Goal: Task Accomplishment & Management: Complete application form

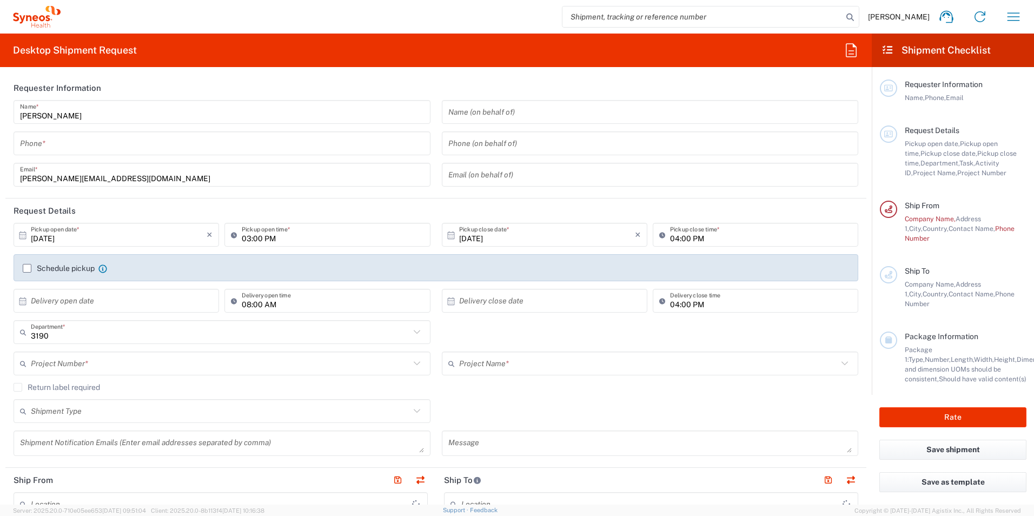
type input "[PERSON_NAME] Research Group Ltd-Macclesfield [GEOGRAPHIC_DATA]"
click at [348, 147] on input "tel" at bounding box center [222, 143] width 404 height 19
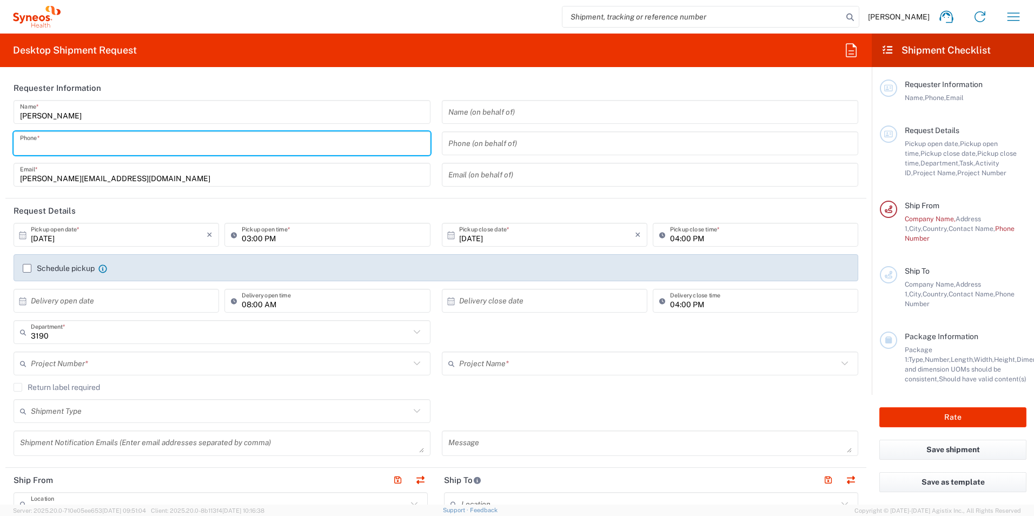
type input "07506887534"
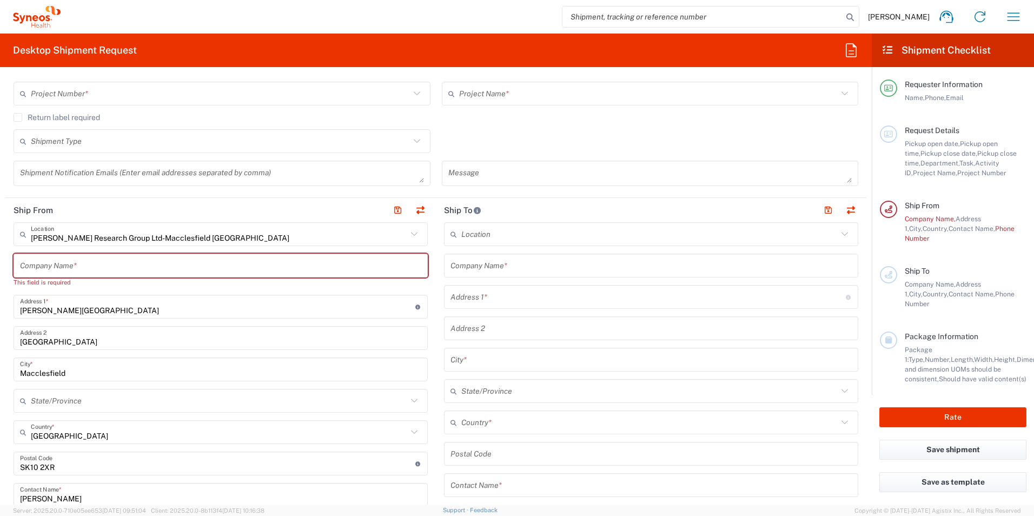
scroll to position [270, 0]
click at [563, 236] on input "text" at bounding box center [649, 233] width 376 height 19
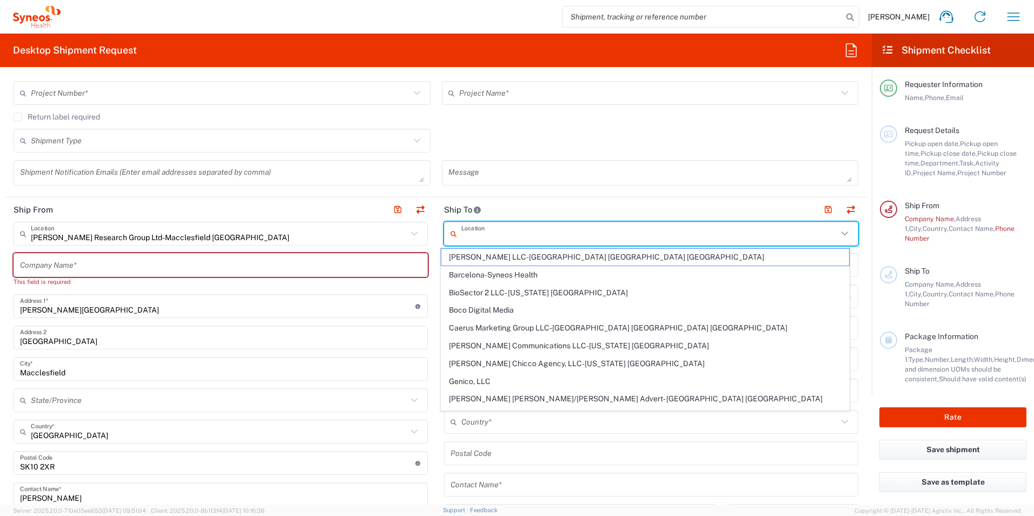
click at [497, 235] on input "text" at bounding box center [649, 233] width 376 height 19
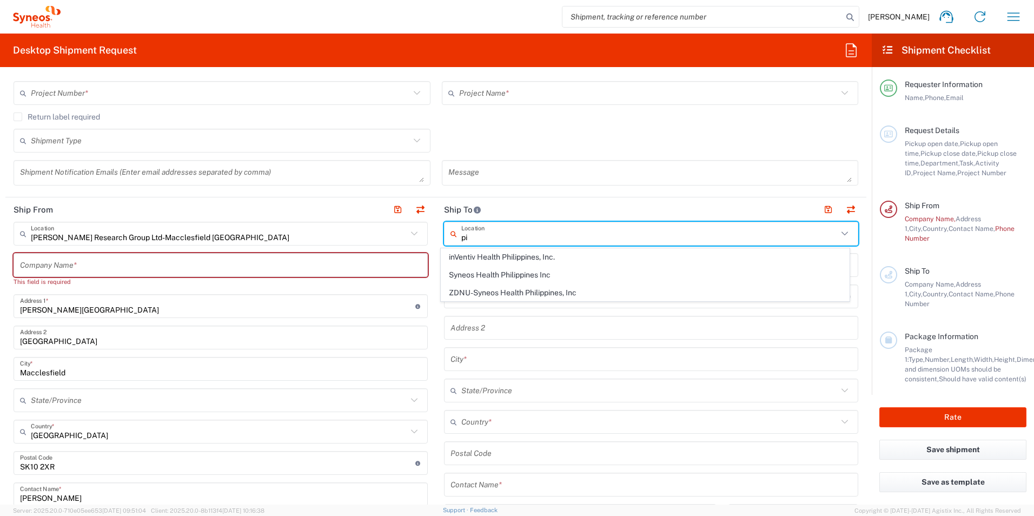
type input "p"
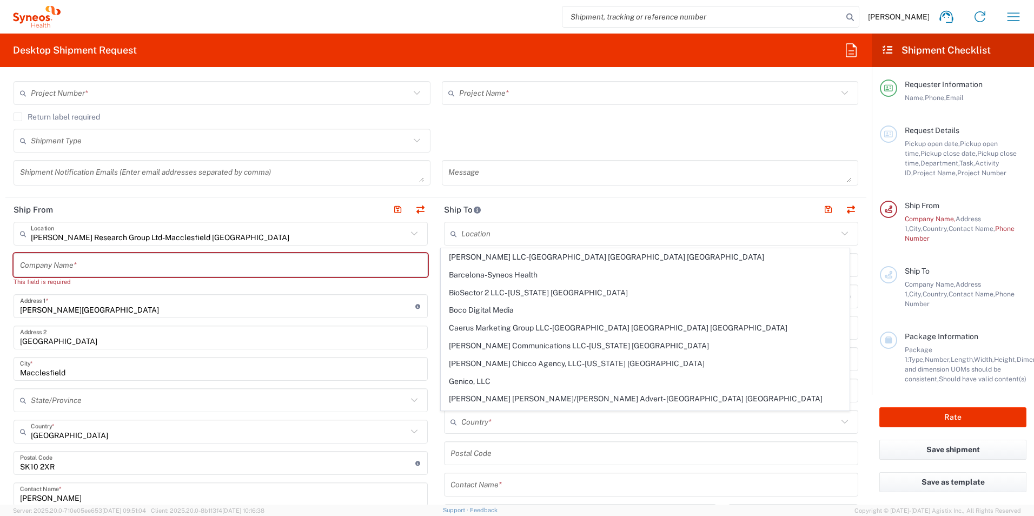
click at [436, 322] on main "Location [PERSON_NAME] LLC-[GEOGRAPHIC_DATA] [GEOGRAPHIC_DATA] [GEOGRAPHIC_DATA…" at bounding box center [651, 449] width 431 height 454
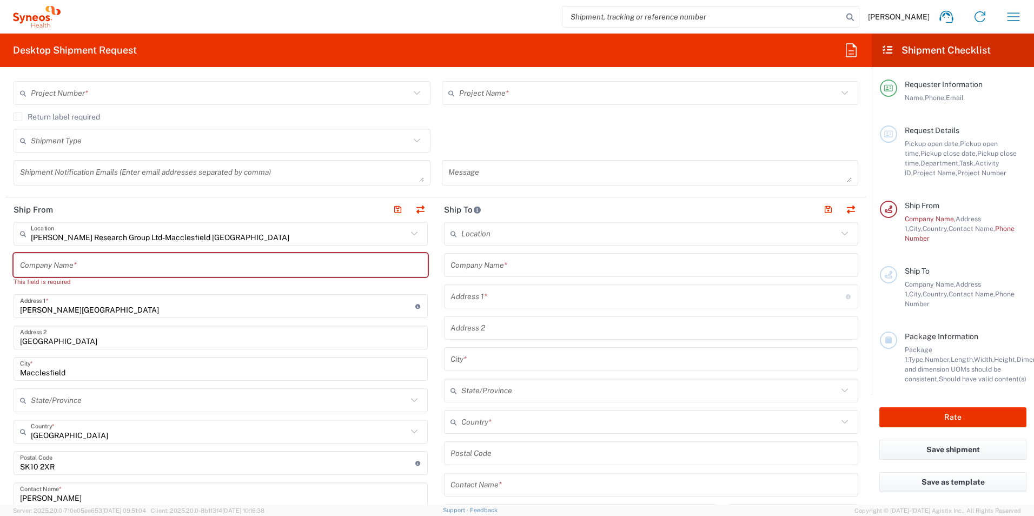
click at [545, 268] on input "text" at bounding box center [651, 265] width 401 height 19
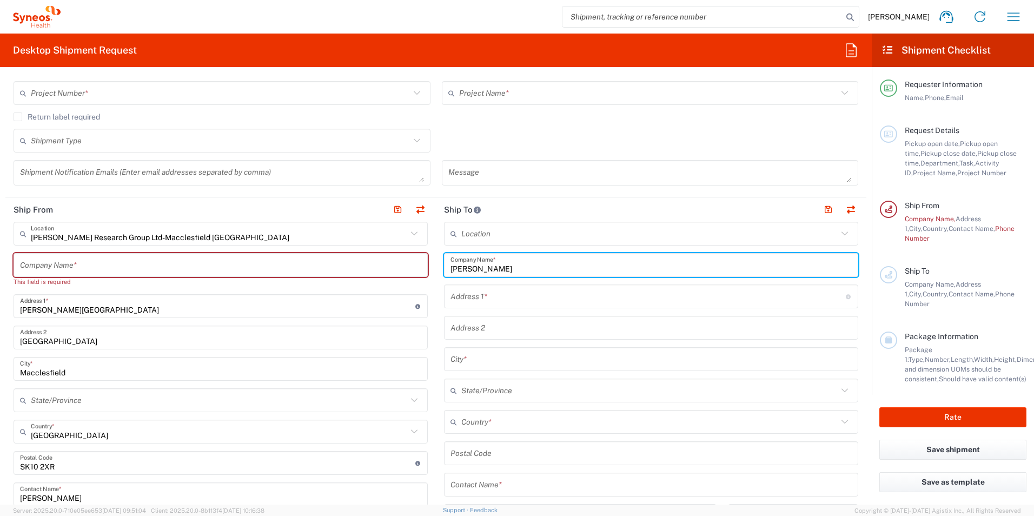
drag, startPoint x: 456, startPoint y: 270, endPoint x: 507, endPoint y: 265, distance: 50.5
click at [507, 265] on input "[PERSON_NAME]" at bounding box center [651, 265] width 401 height 19
type input "[PERSON_NAME] Research Group"
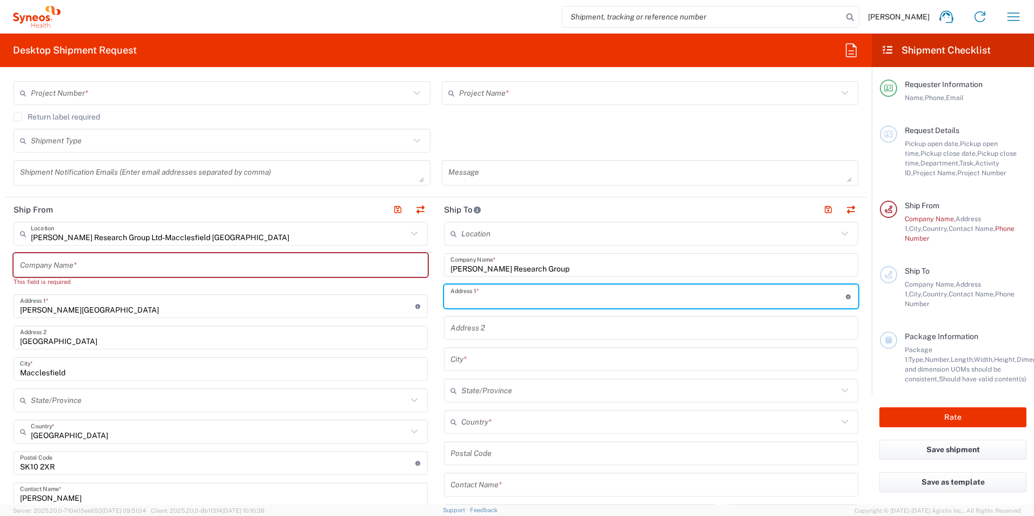
paste input "Pinehurst 1 | [STREET_ADDRESS]"
drag, startPoint x: 804, startPoint y: 295, endPoint x: 751, endPoint y: 304, distance: 53.8
click at [751, 304] on input "Pinehurst 1 | [STREET_ADDRESS]" at bounding box center [648, 296] width 395 height 19
type input "Pinehurst 1 | [STREET_ADDRESS] | [GEOGRAPHIC_DATA] | [GEOGRAPHIC_DATA] | [GEOGR…"
click at [475, 453] on input "undefined" at bounding box center [651, 453] width 401 height 19
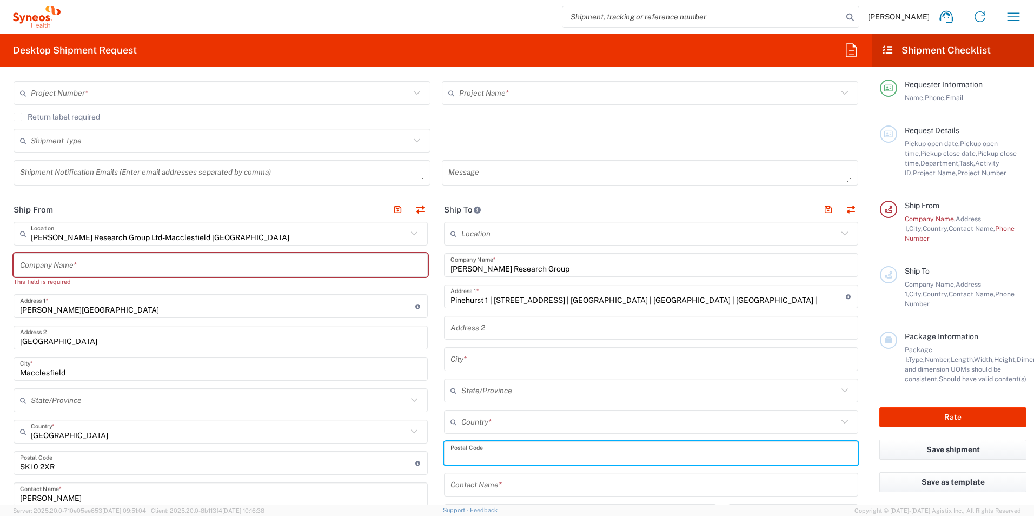
paste input "GU14 7BF"
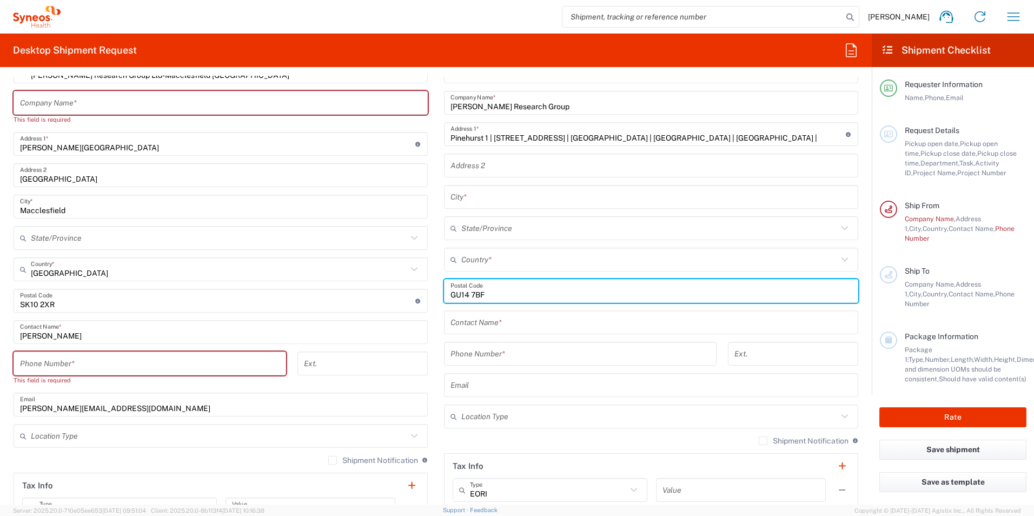
type input "GU14 7BF"
click at [756, 137] on input "Pinehurst 1 | [STREET_ADDRESS] | [GEOGRAPHIC_DATA] | [GEOGRAPHIC_DATA] | [GEOGR…" at bounding box center [648, 134] width 395 height 19
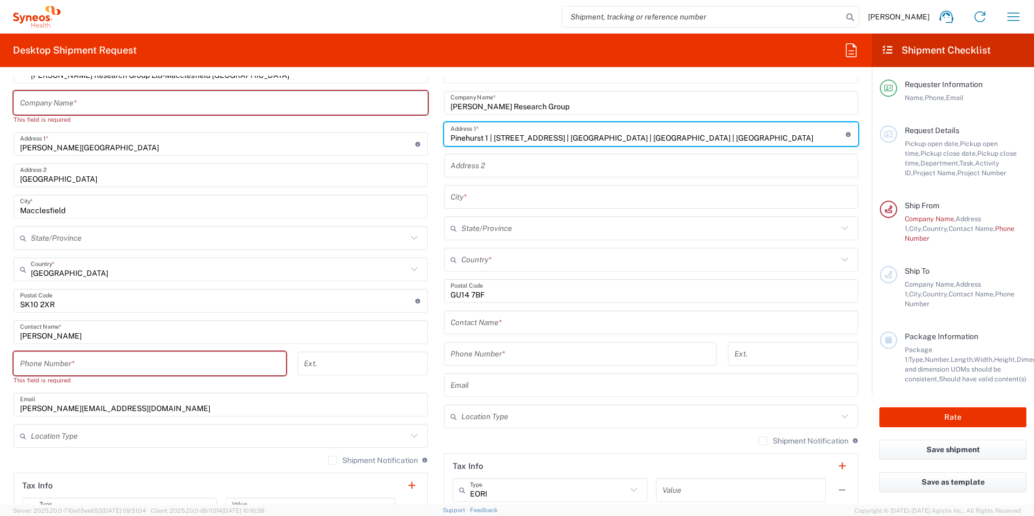
drag, startPoint x: 756, startPoint y: 137, endPoint x: 709, endPoint y: 143, distance: 47.4
click at [709, 143] on input "Pinehurst 1 | [STREET_ADDRESS] | [GEOGRAPHIC_DATA] | [GEOGRAPHIC_DATA] | [GEOGR…" at bounding box center [648, 134] width 395 height 19
type input "Pinehurst 1 | [STREET_ADDRESS] | [GEOGRAPHIC_DATA] | [GEOGRAPHIC_DATA] |"
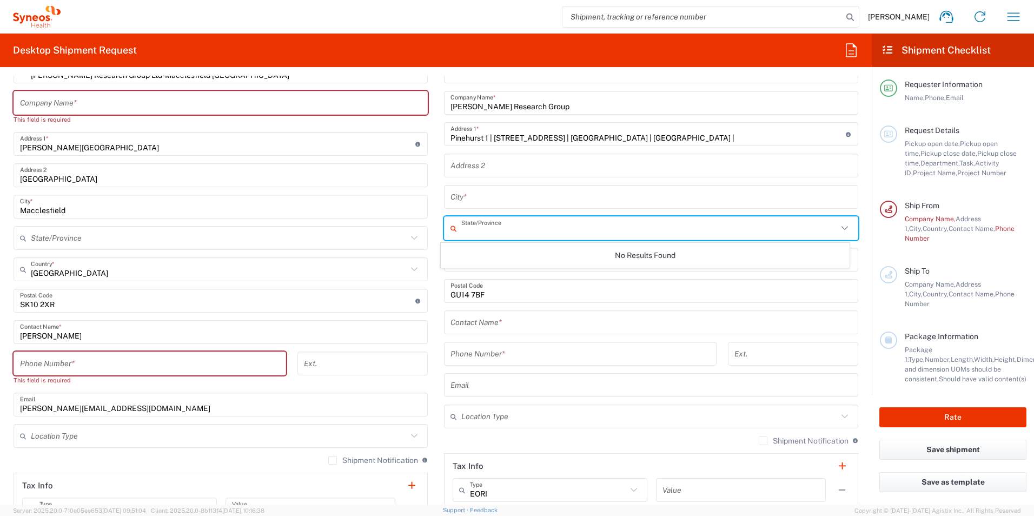
click at [499, 228] on input "text" at bounding box center [649, 228] width 376 height 19
paste input "[GEOGRAPHIC_DATA]"
type input "[GEOGRAPHIC_DATA]"
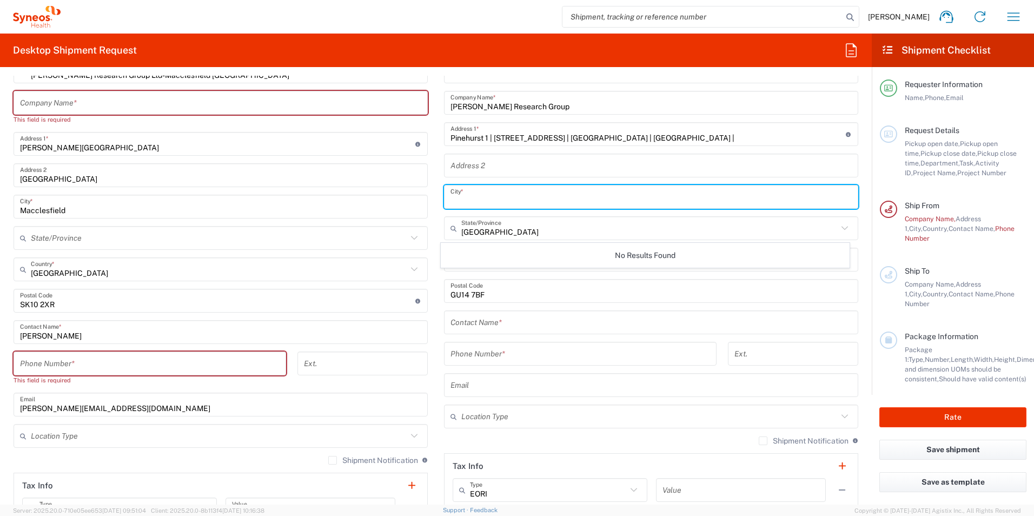
click at [606, 195] on input "text" at bounding box center [651, 197] width 401 height 19
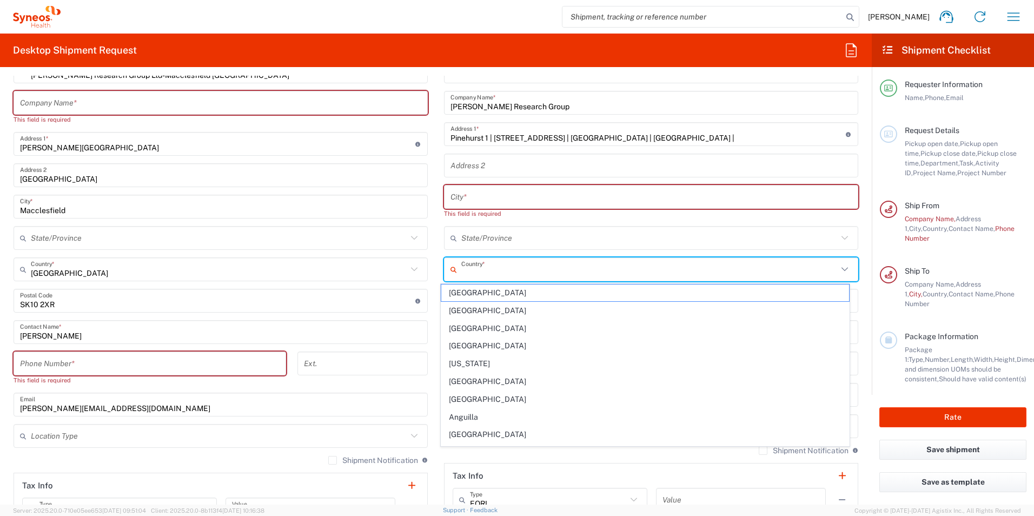
click at [497, 260] on input "text" at bounding box center [649, 269] width 376 height 19
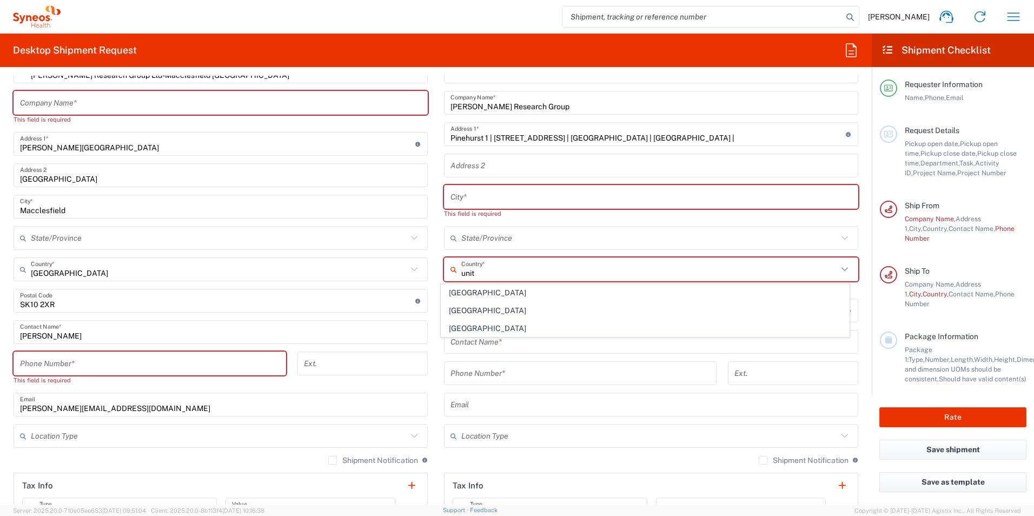
drag, startPoint x: 455, startPoint y: 310, endPoint x: 631, endPoint y: 313, distance: 175.8
click at [455, 310] on span "[GEOGRAPHIC_DATA]" at bounding box center [645, 310] width 408 height 17
type input "[GEOGRAPHIC_DATA]"
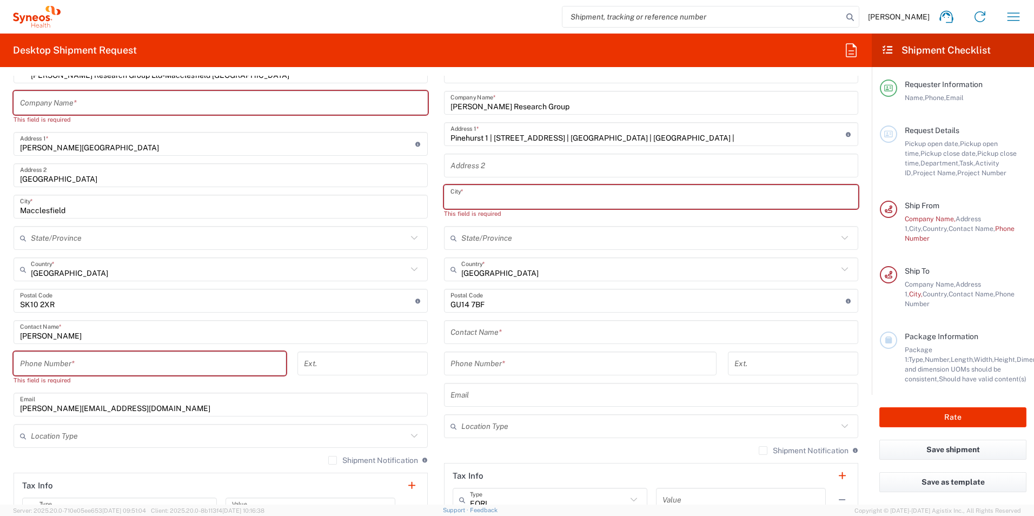
click at [499, 199] on input "text" at bounding box center [651, 197] width 401 height 19
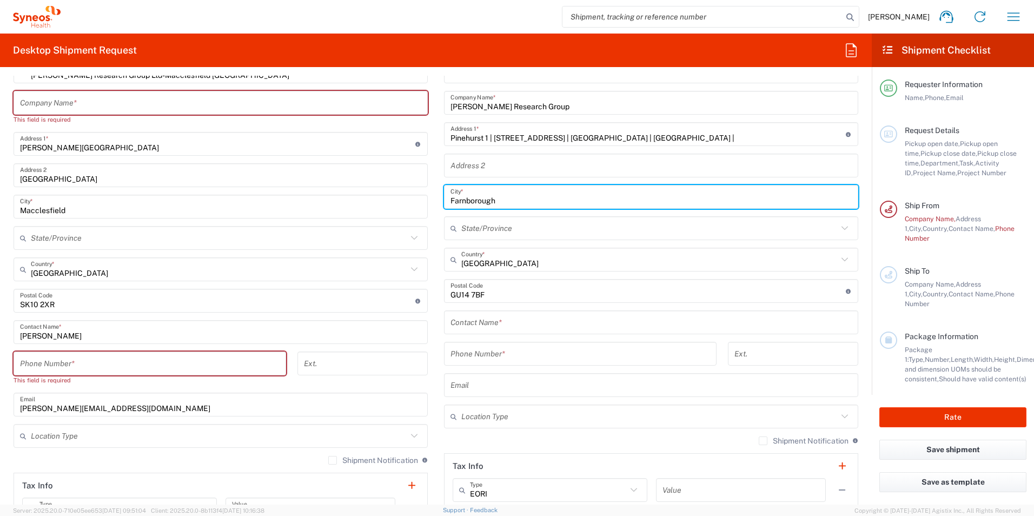
type input "Farnborough"
click at [587, 168] on input "text" at bounding box center [651, 165] width 401 height 19
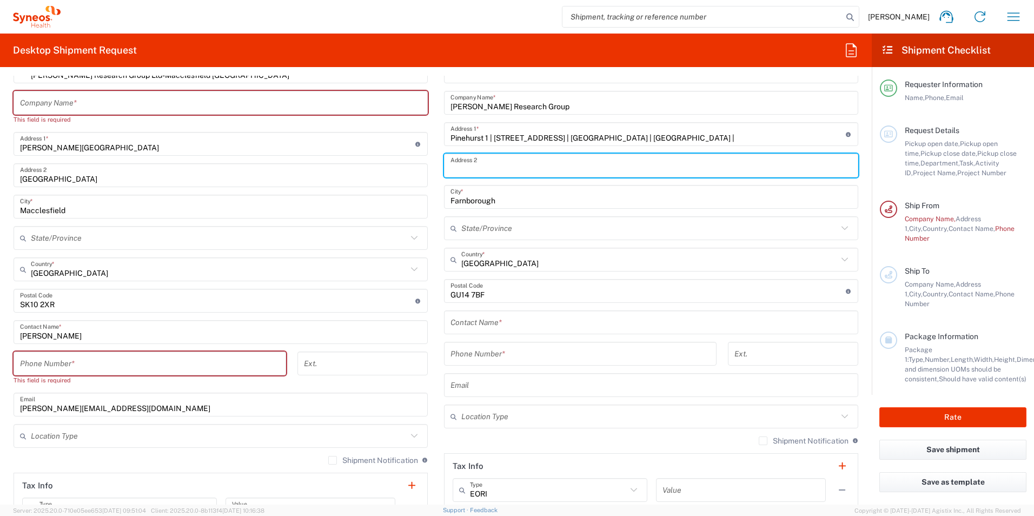
drag, startPoint x: 735, startPoint y: 204, endPoint x: 700, endPoint y: 204, distance: 34.6
click at [735, 204] on input "Farnborough" at bounding box center [651, 197] width 401 height 19
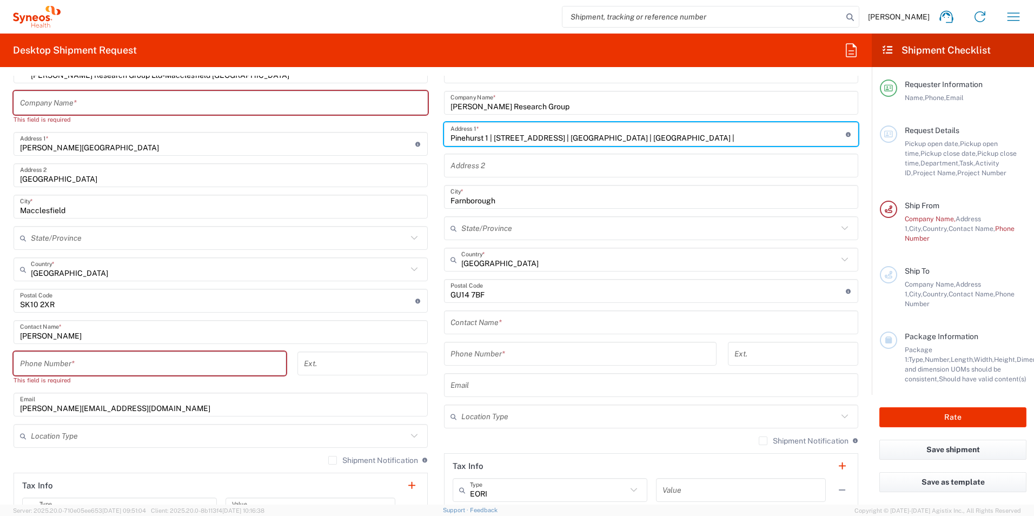
click at [714, 138] on input "Pinehurst 1 | [STREET_ADDRESS] | [GEOGRAPHIC_DATA] | [GEOGRAPHIC_DATA] |" at bounding box center [648, 134] width 395 height 19
click at [488, 135] on input "Pinehurst 1 | [STREET_ADDRESS] | [GEOGRAPHIC_DATA]" at bounding box center [648, 134] width 395 height 19
drag, startPoint x: 656, startPoint y: 138, endPoint x: 488, endPoint y: 147, distance: 168.4
click at [488, 147] on div "Location [PERSON_NAME] LLC-[GEOGRAPHIC_DATA] [GEOGRAPHIC_DATA] [GEOGRAPHIC_DATA…" at bounding box center [651, 286] width 414 height 454
type input "Pinehurst 1,"
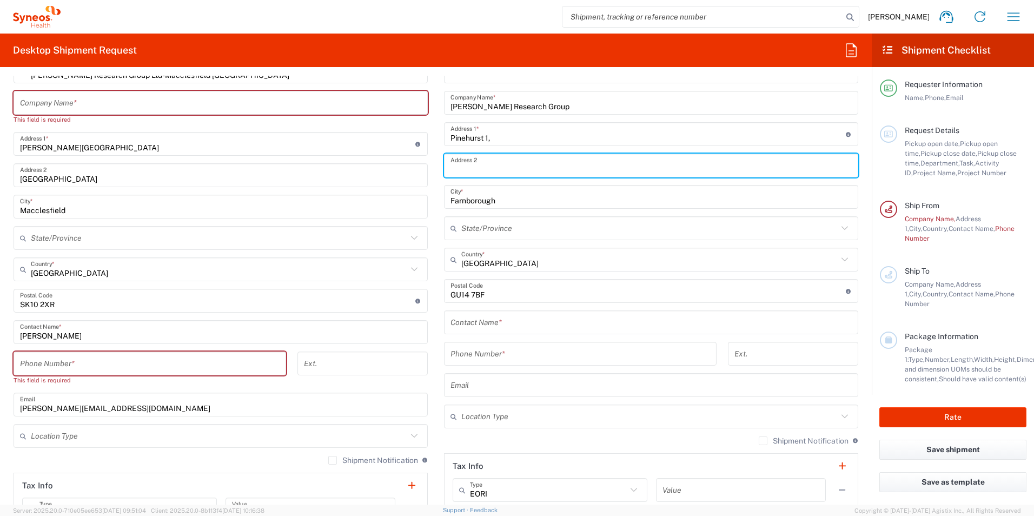
click at [498, 163] on input "text" at bounding box center [651, 165] width 401 height 19
paste input "[STREET_ADDRESS] | [GEOGRAPHIC_DATA]"
drag, startPoint x: 513, startPoint y: 168, endPoint x: 532, endPoint y: 230, distance: 65.5
click at [513, 169] on input "[STREET_ADDRESS] | [GEOGRAPHIC_DATA]" at bounding box center [651, 165] width 401 height 19
type input "[STREET_ADDRESS]"
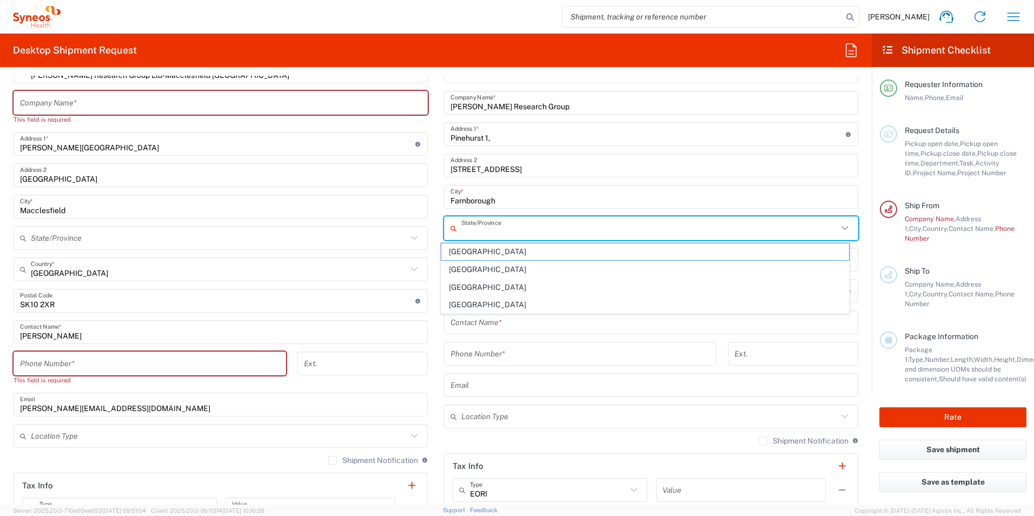
click at [534, 232] on input "text" at bounding box center [649, 228] width 376 height 19
type input "[GEOGRAPHIC_DATA]"
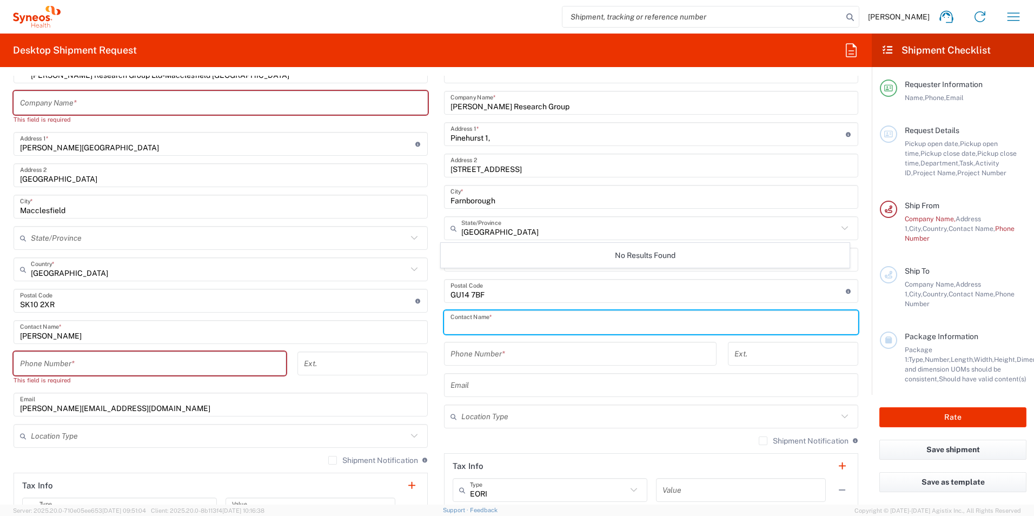
click at [488, 324] on input "text" at bounding box center [651, 322] width 401 height 19
type input "[PERSON_NAME]"
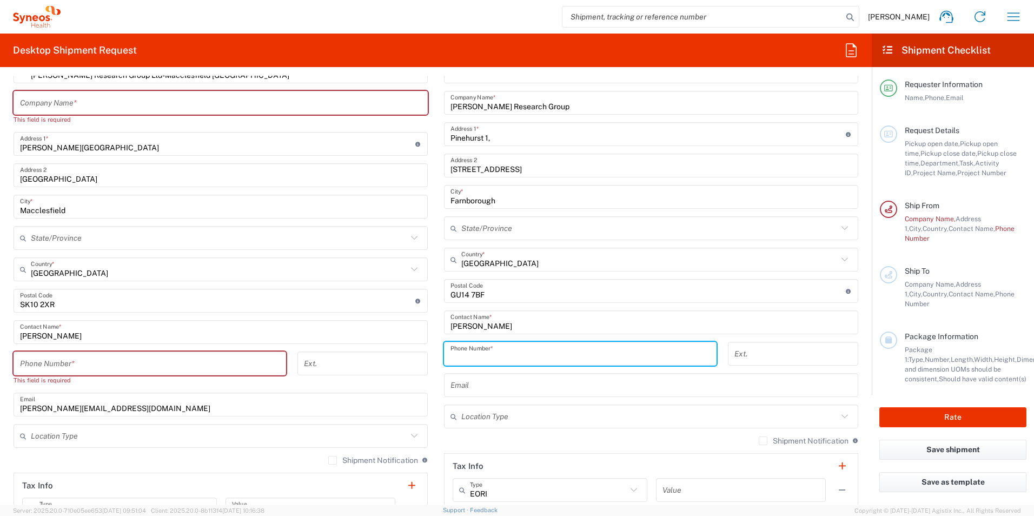
click at [479, 354] on input "tel" at bounding box center [581, 354] width 260 height 19
paste input "07812176749"
type input "07812176749"
drag, startPoint x: 449, startPoint y: 383, endPoint x: 957, endPoint y: 393, distance: 508.0
click at [451, 383] on input "text" at bounding box center [651, 385] width 401 height 19
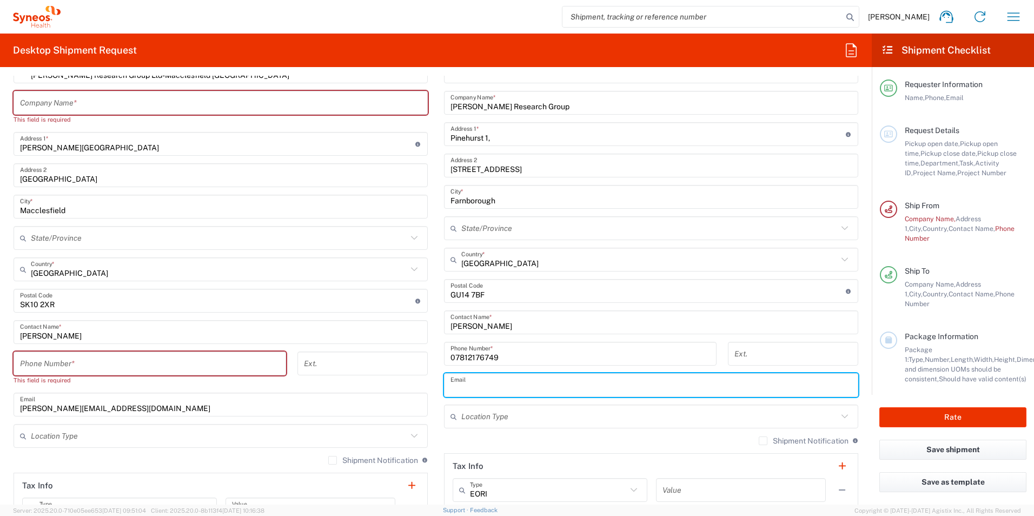
click at [497, 382] on input "text" at bounding box center [651, 385] width 401 height 19
paste input "[PERSON_NAME][EMAIL_ADDRESS][PERSON_NAME][DOMAIN_NAME]"
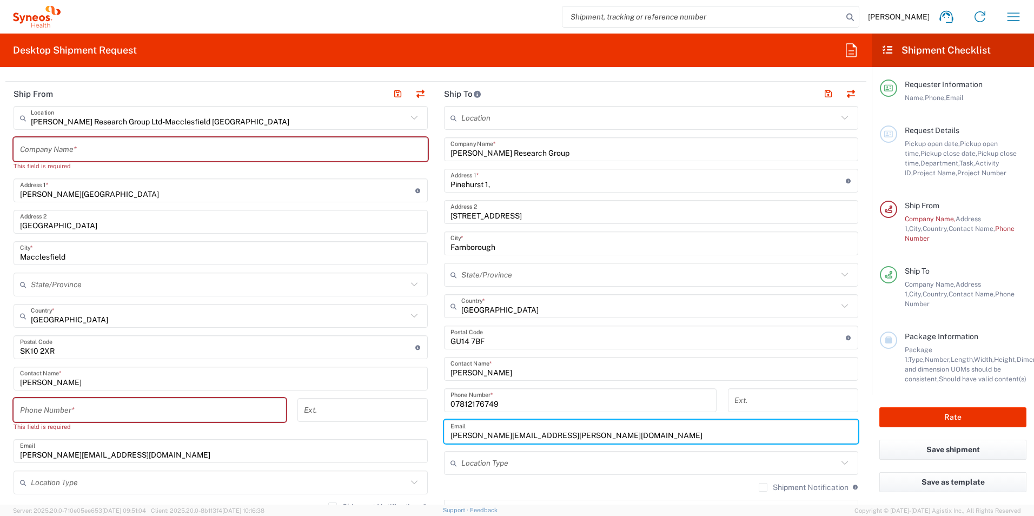
scroll to position [270, 0]
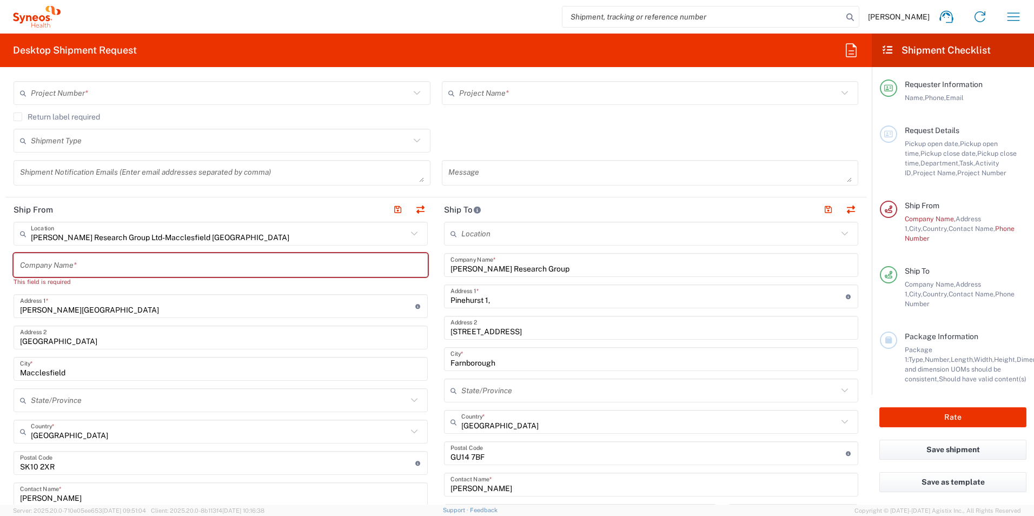
type input "[PERSON_NAME][EMAIL_ADDRESS][PERSON_NAME][DOMAIN_NAME]"
click at [54, 261] on input "text" at bounding box center [220, 265] width 401 height 19
type input "HA"
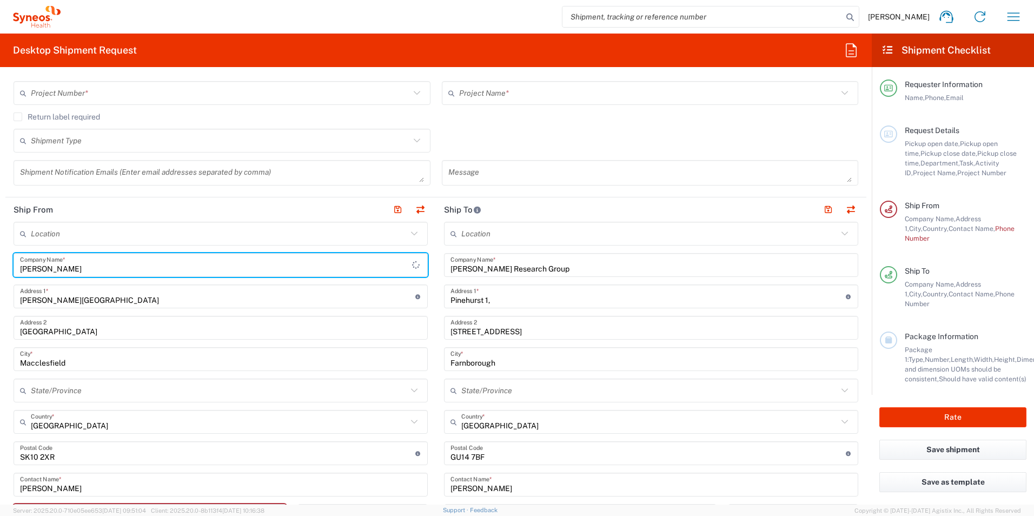
type input "[PERSON_NAME]"
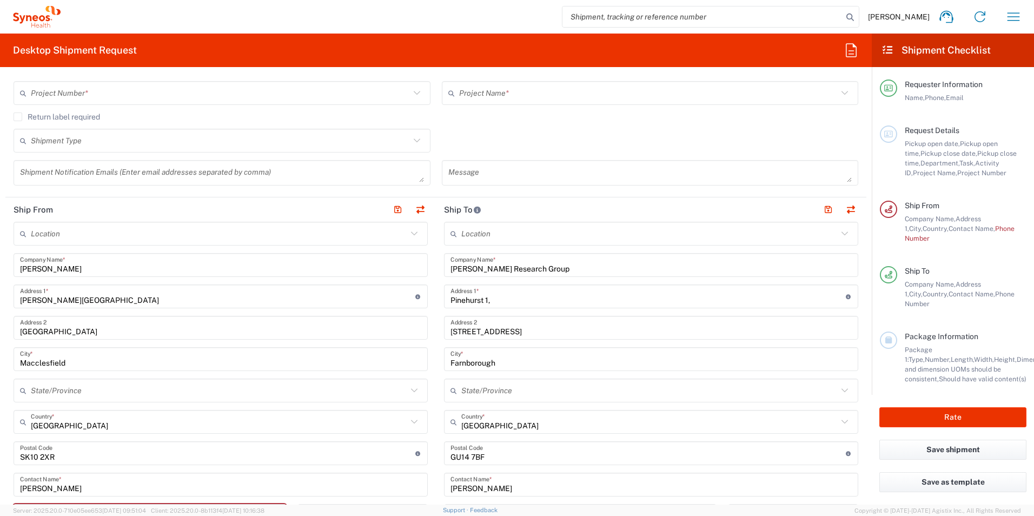
click at [373, 307] on div "[PERSON_NAME][GEOGRAPHIC_DATA] Address 1 * For cross streets use street names w…" at bounding box center [221, 296] width 414 height 24
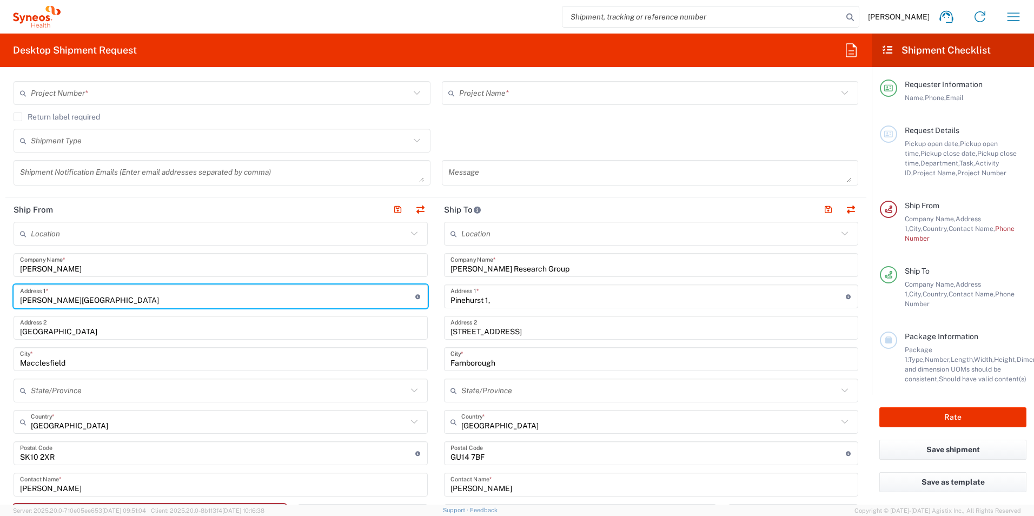
click at [101, 297] on input "[PERSON_NAME][GEOGRAPHIC_DATA]" at bounding box center [217, 296] width 395 height 19
drag, startPoint x: 144, startPoint y: 297, endPoint x: -2, endPoint y: 298, distance: 146.0
click at [0, 298] on html "[PERSON_NAME] Home Shipment estimator Shipment tracking Desktop shipment reques…" at bounding box center [517, 258] width 1034 height 516
type input "[STREET_ADDRESS]"
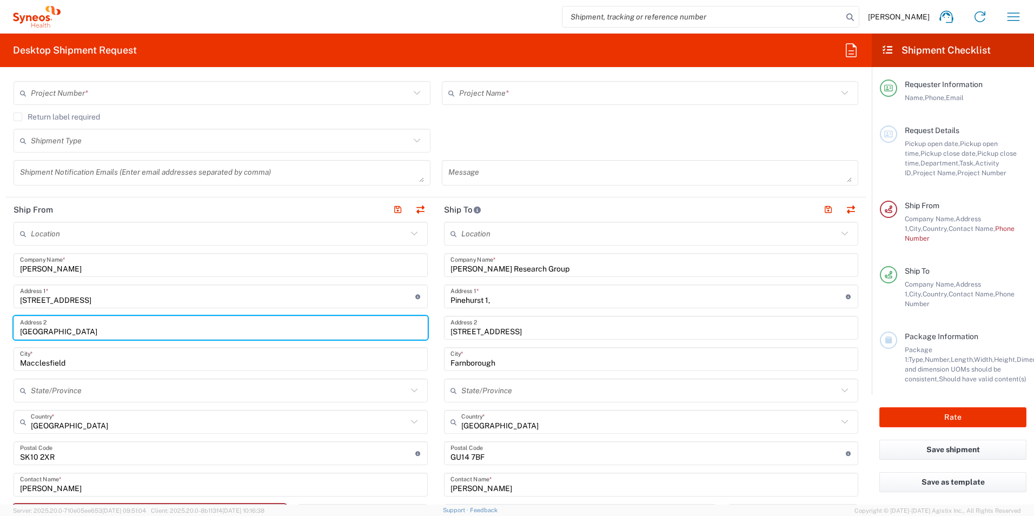
click at [125, 330] on input "[GEOGRAPHIC_DATA]" at bounding box center [220, 328] width 401 height 19
type input "Tyther"
click at [117, 332] on input "Tyther" at bounding box center [220, 328] width 401 height 19
drag, startPoint x: 90, startPoint y: 332, endPoint x: 4, endPoint y: 330, distance: 86.0
click at [4, 330] on form "Requester Information [PERSON_NAME] Name * [PHONE_NUMBER] Phone * [PERSON_NAME]…" at bounding box center [436, 290] width 872 height 429
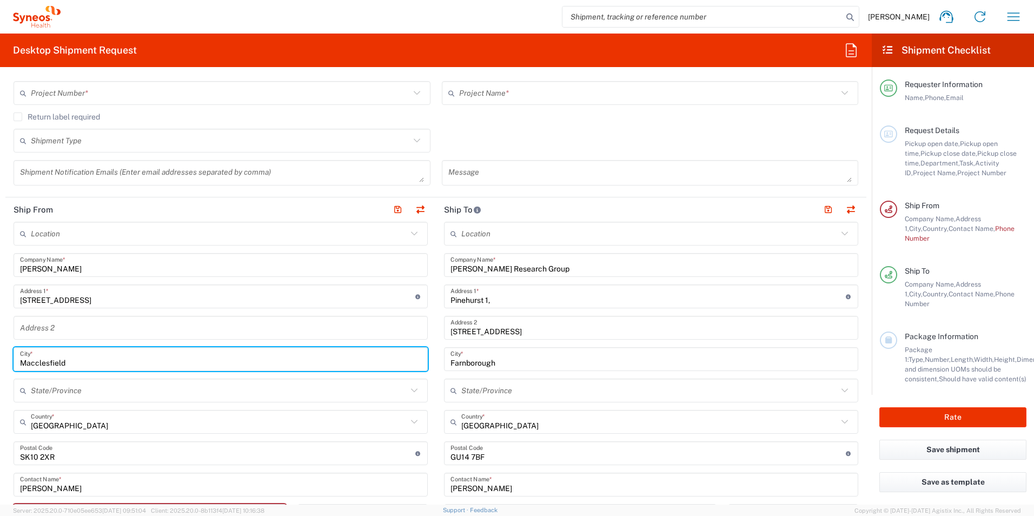
click at [77, 363] on input "Macclesfield" at bounding box center [220, 359] width 401 height 19
type input "M"
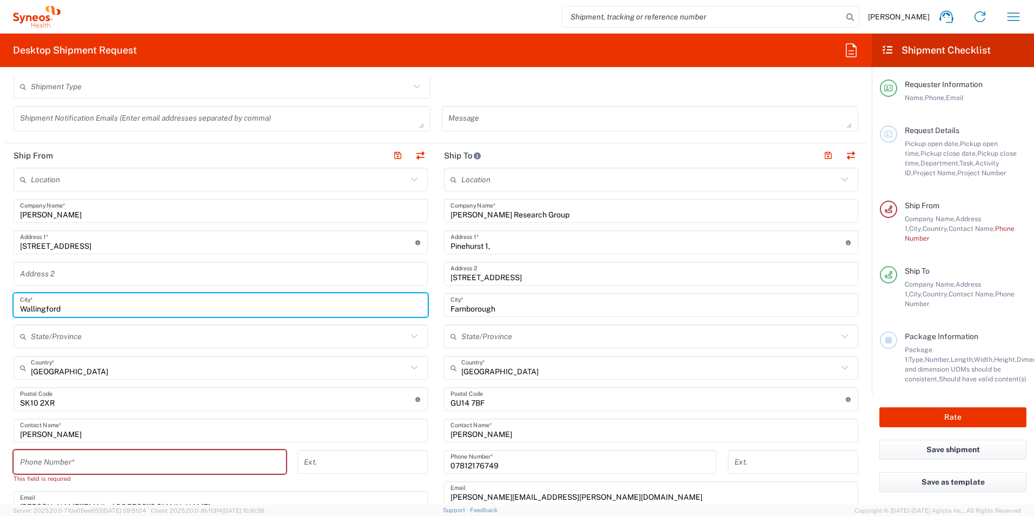
type input "Wallingford"
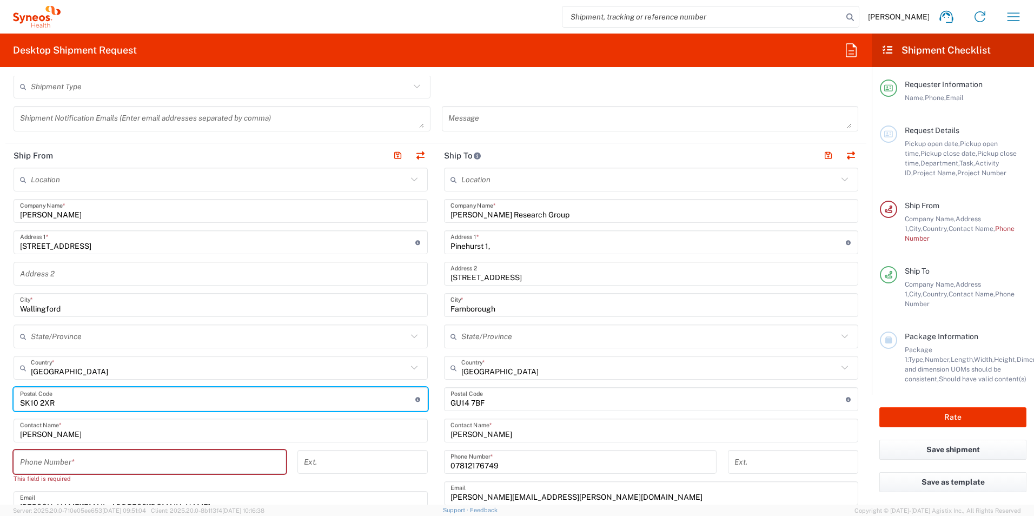
click at [90, 400] on input "undefined" at bounding box center [217, 399] width 395 height 19
type input "S"
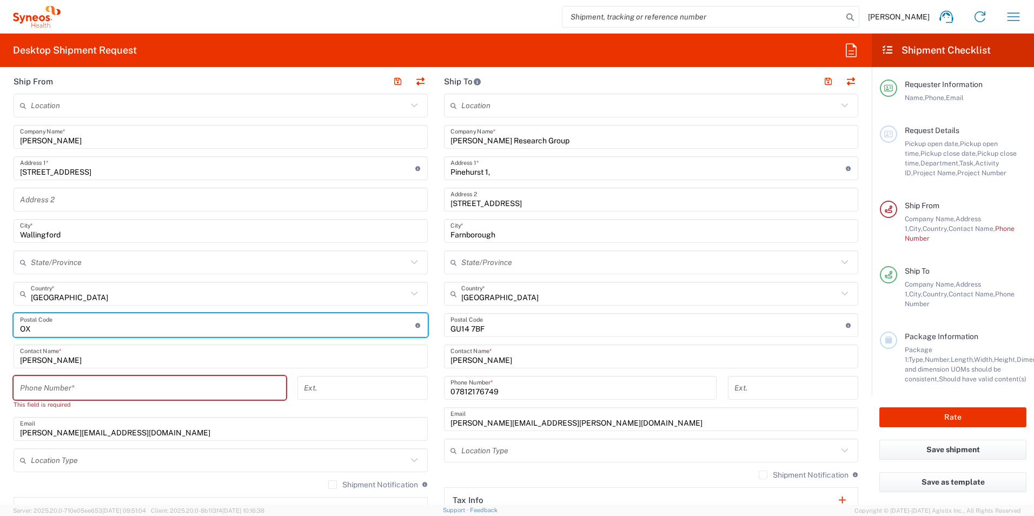
scroll to position [444, 0]
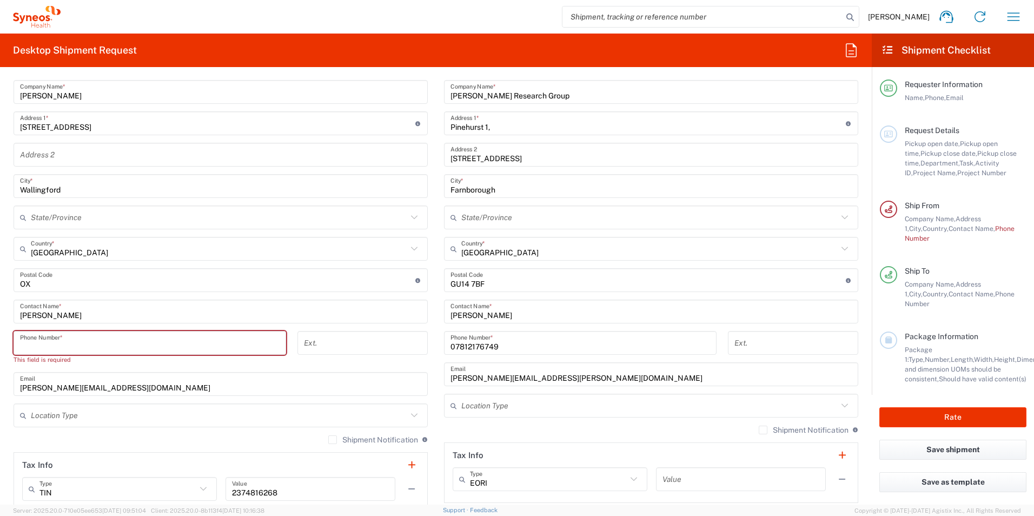
click at [183, 335] on input "tel" at bounding box center [150, 343] width 260 height 19
click at [90, 281] on input "undefined" at bounding box center [217, 280] width 395 height 19
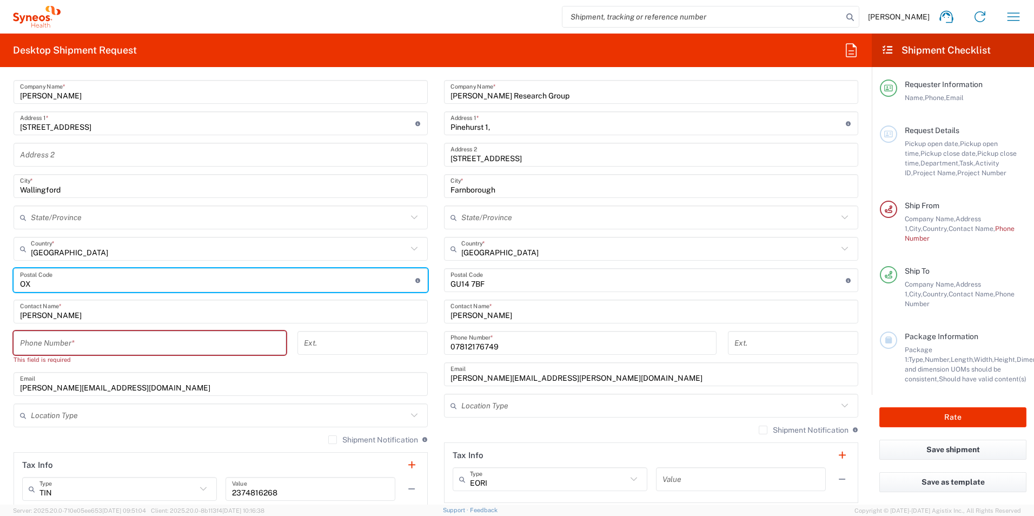
drag, startPoint x: 83, startPoint y: 277, endPoint x: 102, endPoint y: 283, distance: 19.7
click at [83, 277] on input "undefined" at bounding box center [217, 280] width 395 height 19
type input "OX10 9SE"
type input "[PERSON_NAME][EMAIL_ADDRESS][DOMAIN_NAME]"
type input "[GEOGRAPHIC_DATA]"
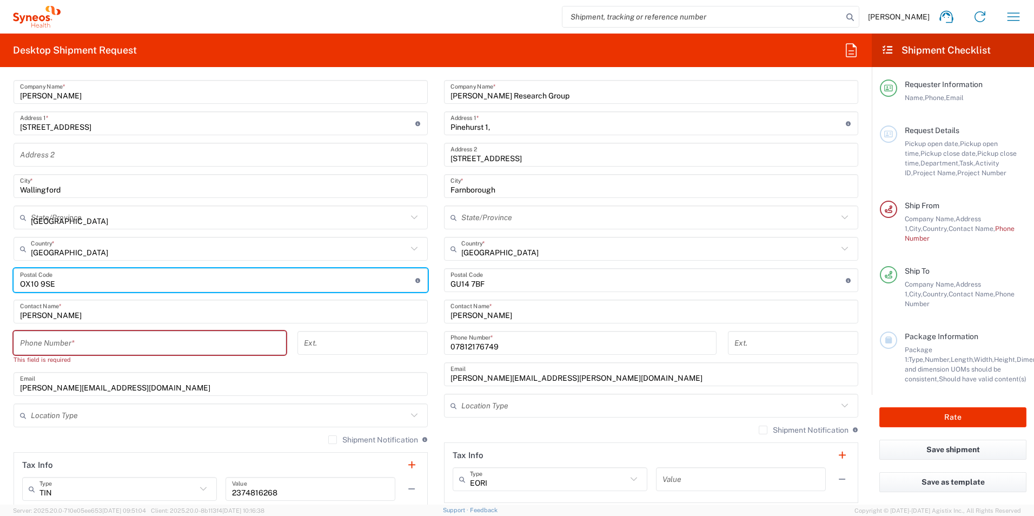
type input "07761722079"
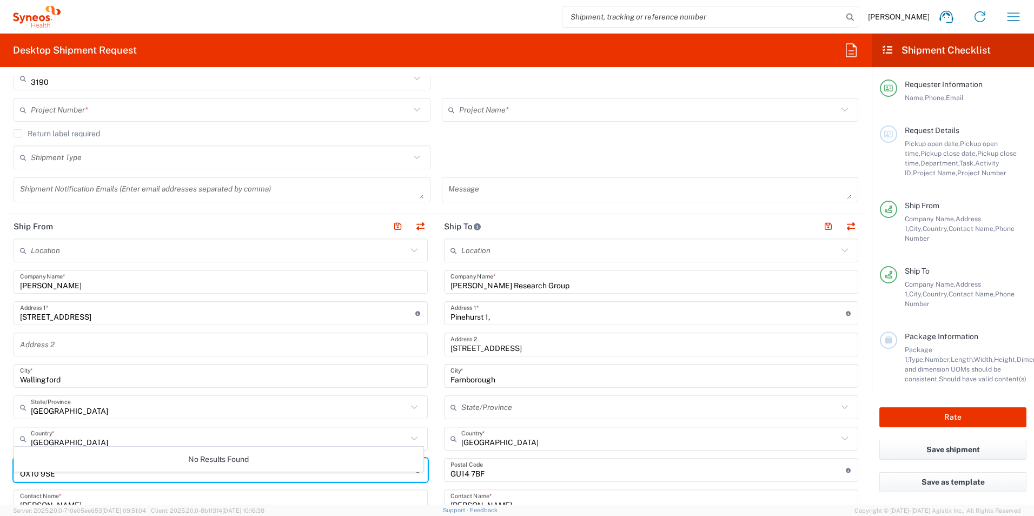
scroll to position [173, 0]
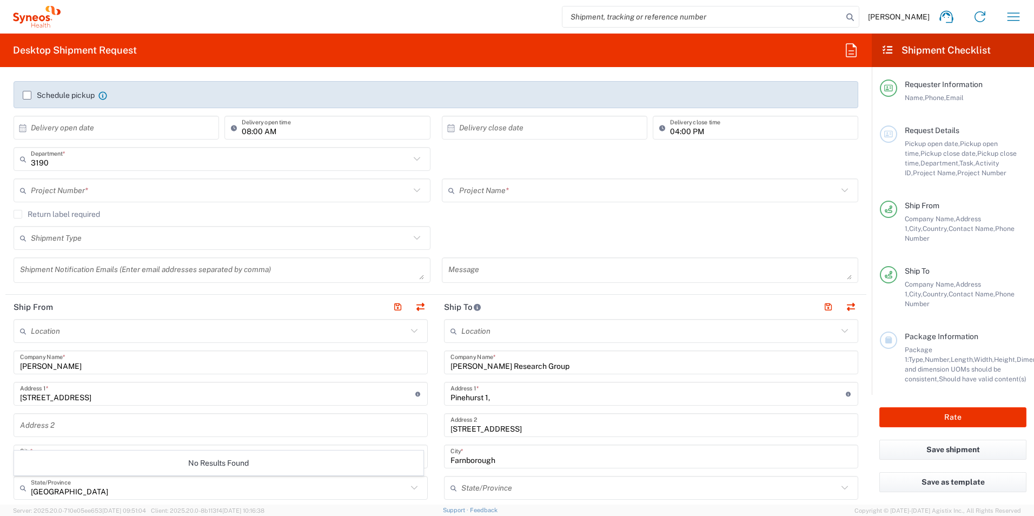
click at [117, 188] on input "text" at bounding box center [220, 190] width 379 height 19
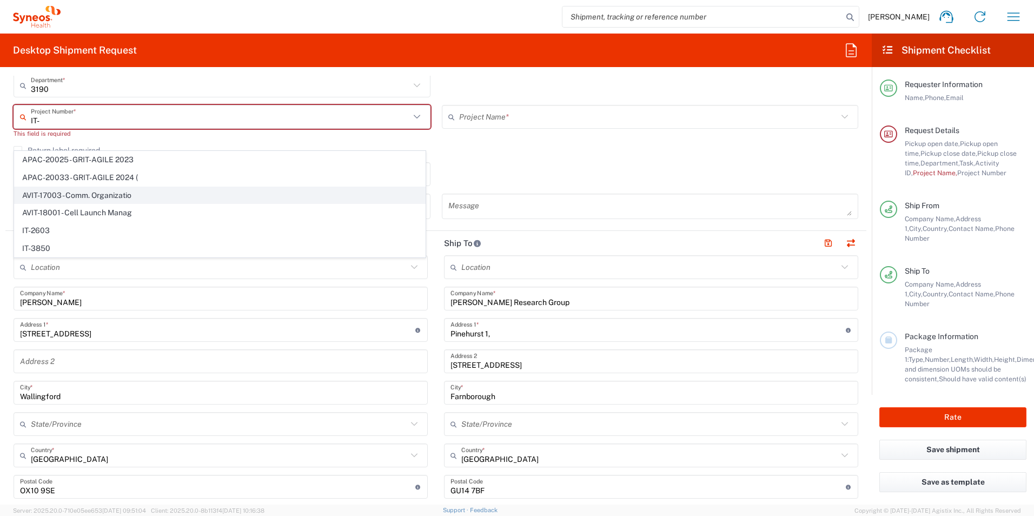
scroll to position [227, 0]
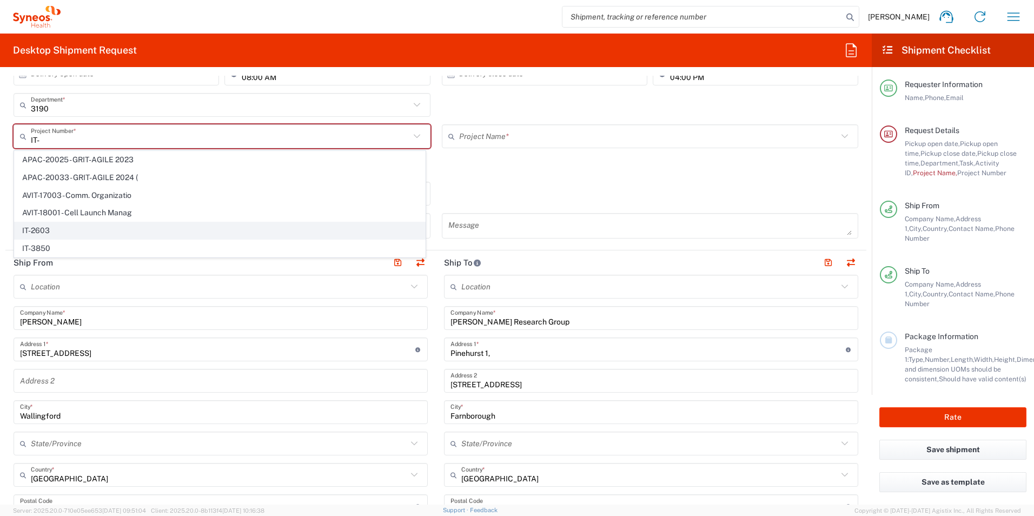
click at [113, 226] on span "IT-2603" at bounding box center [220, 230] width 411 height 17
type input "IT-2603"
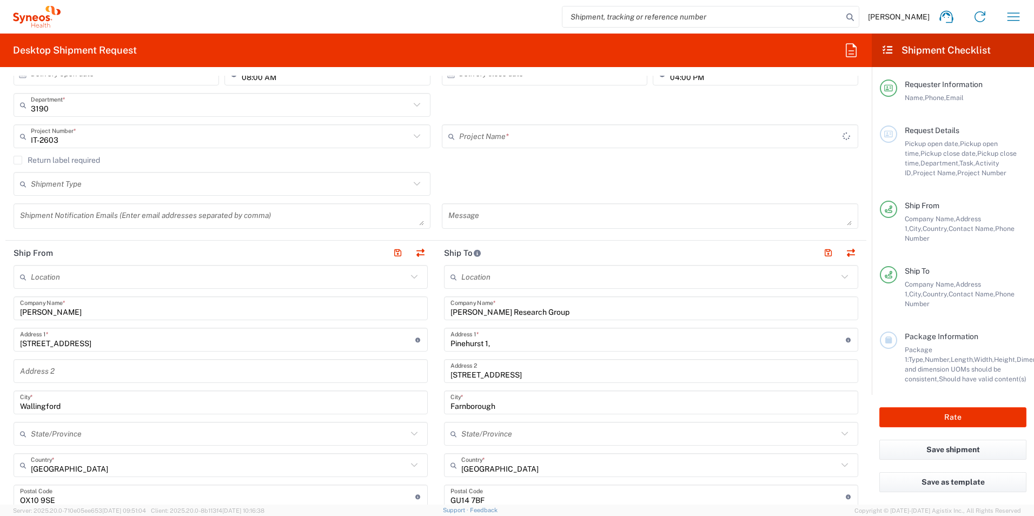
type input "SPVG Case Intake Solution"
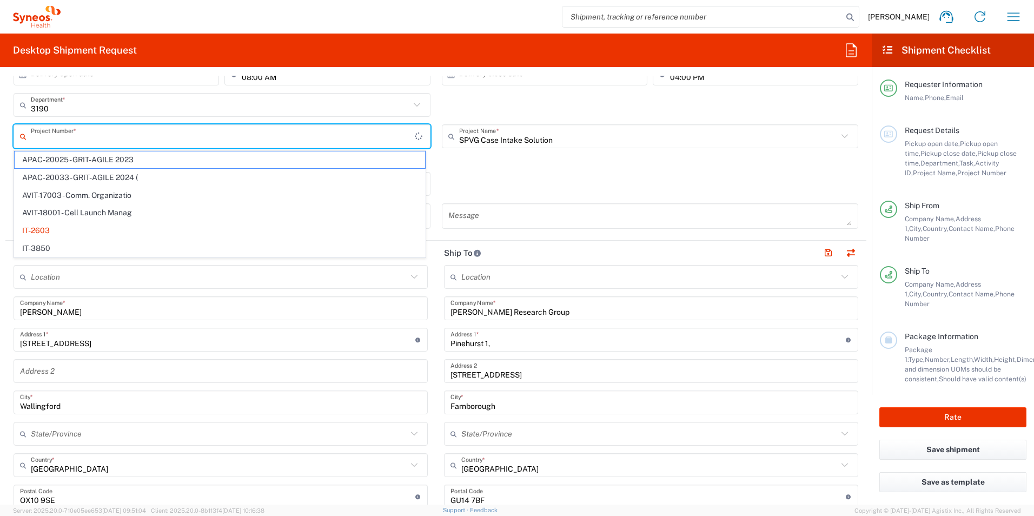
click at [289, 137] on input "text" at bounding box center [223, 136] width 384 height 19
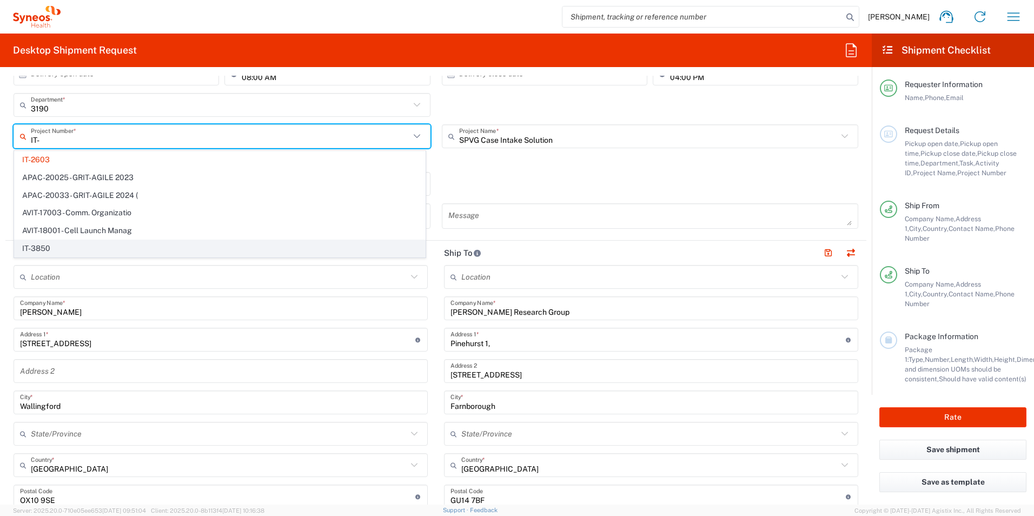
click at [107, 244] on span "IT-3850" at bounding box center [220, 248] width 411 height 17
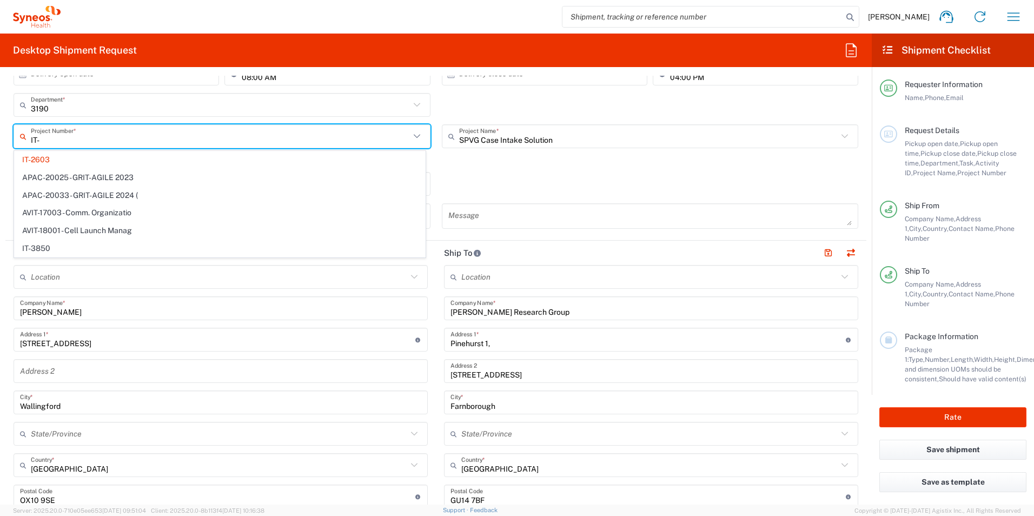
type input "IT-3850"
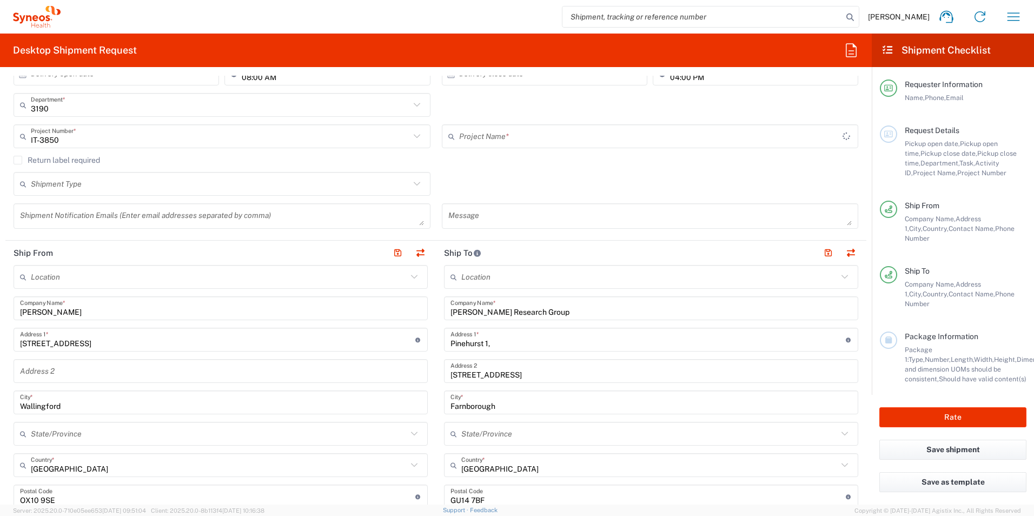
type input "Argus Gateway Implementation"
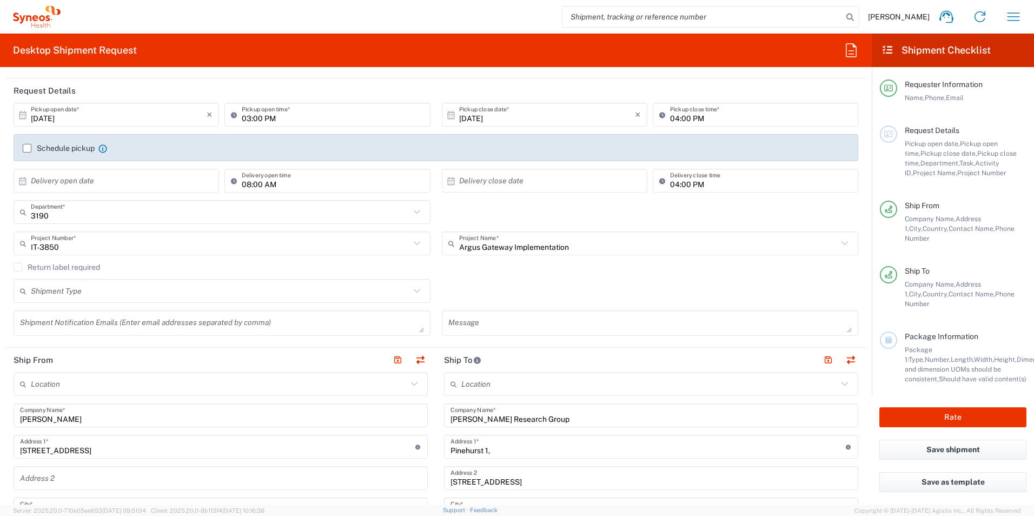
scroll to position [119, 0]
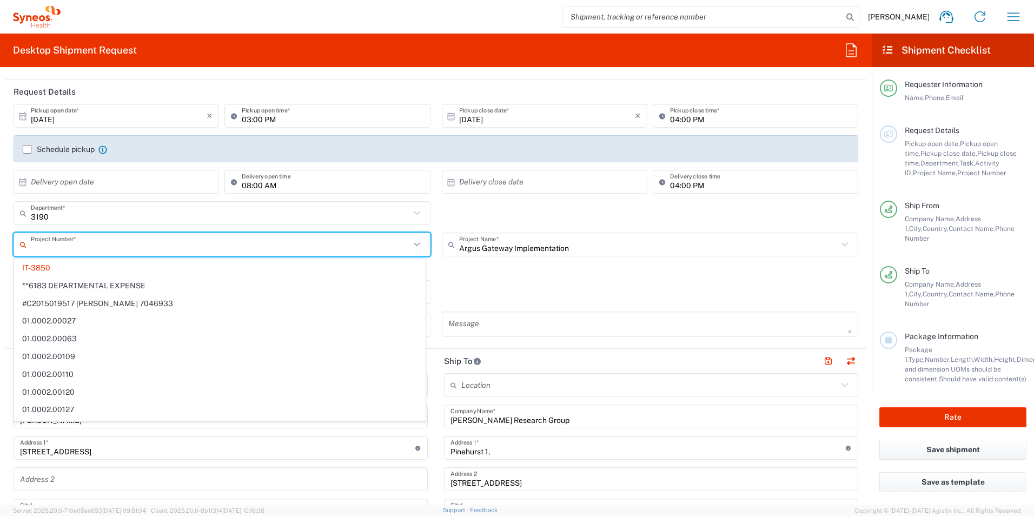
drag, startPoint x: 79, startPoint y: 250, endPoint x: 197, endPoint y: 241, distance: 118.8
click at [0, 252] on html "[PERSON_NAME] Home Shipment estimator Shipment tracking Desktop shipment reques…" at bounding box center [517, 258] width 1034 height 516
type input "IT-3850"
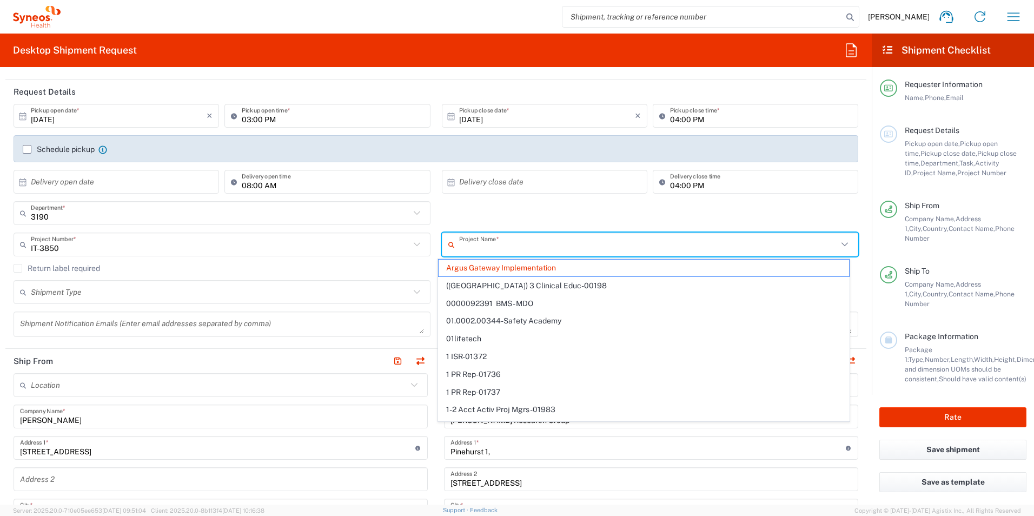
click at [590, 250] on input "text" at bounding box center [648, 244] width 379 height 19
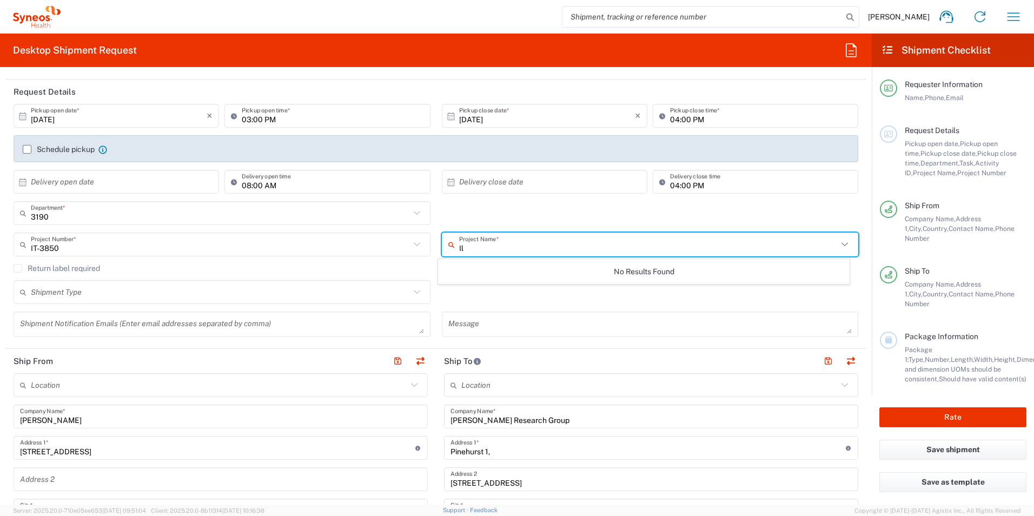
type input "I"
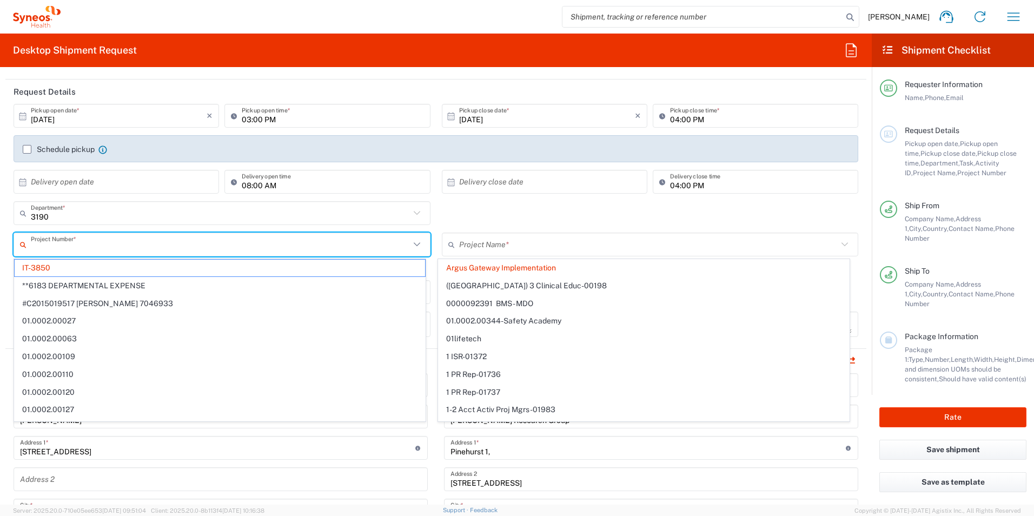
click at [267, 250] on input "text" at bounding box center [220, 244] width 379 height 19
type input "Argus Gateway Implementation"
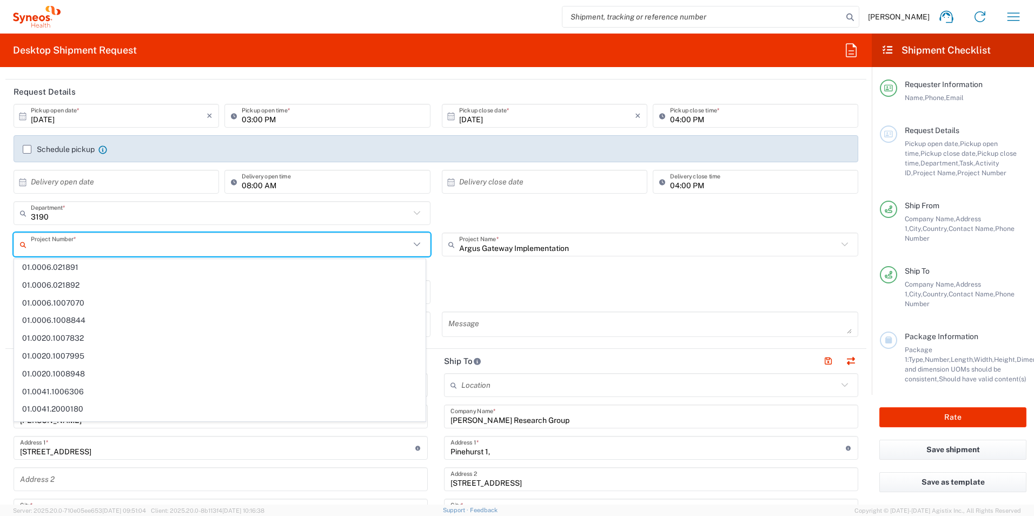
scroll to position [2008, 0]
click at [453, 210] on div "3190 Department * 3190 3000 3100 3109 3110 3111 3112 3125 3130 3135 3136 3150 3…" at bounding box center [436, 216] width 856 height 31
type input "IT-3850"
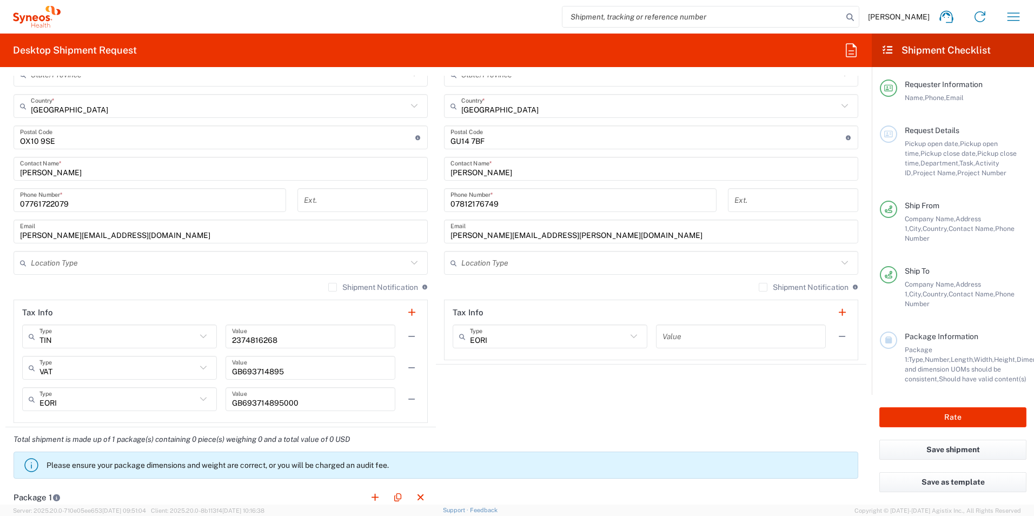
scroll to position [606, 0]
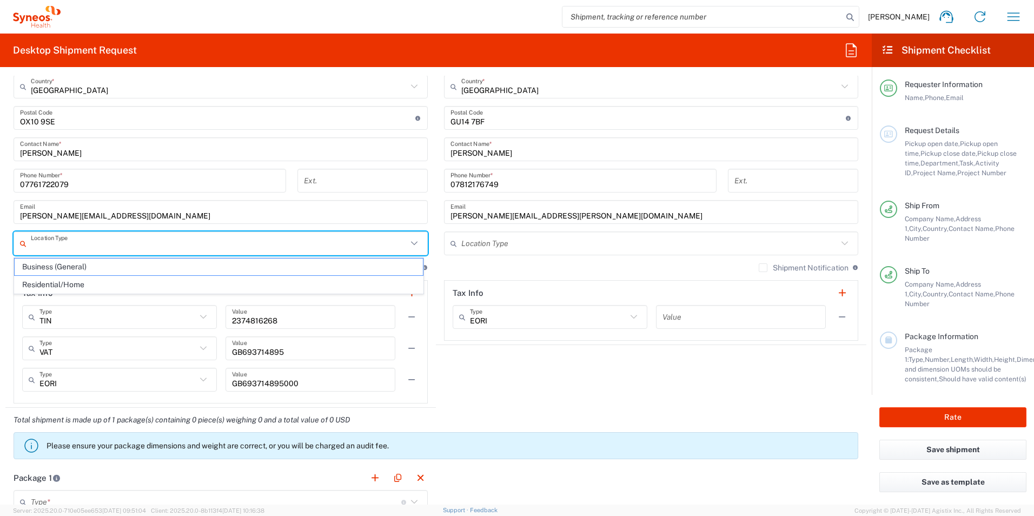
click at [288, 243] on input "text" at bounding box center [219, 243] width 376 height 19
click at [250, 283] on span "Residential/Home" at bounding box center [219, 284] width 408 height 17
type input "Residential/Home"
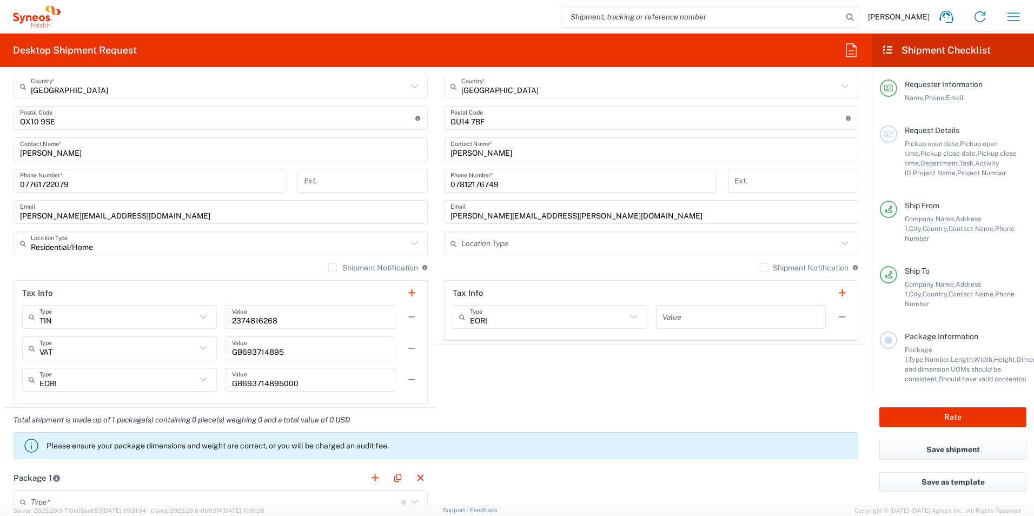
click at [521, 234] on input "text" at bounding box center [649, 243] width 376 height 19
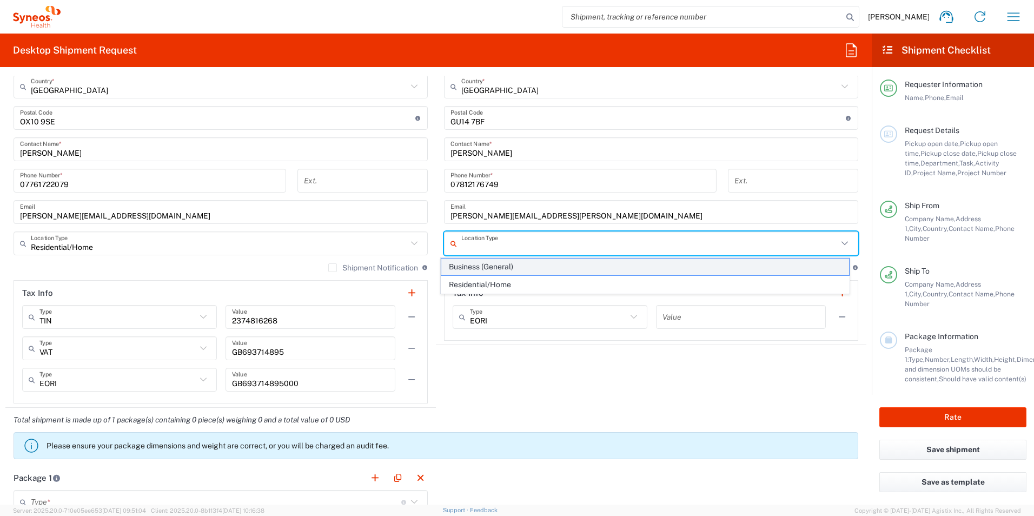
click at [519, 264] on span "Business (General)" at bounding box center [645, 267] width 408 height 17
type input "Business (General)"
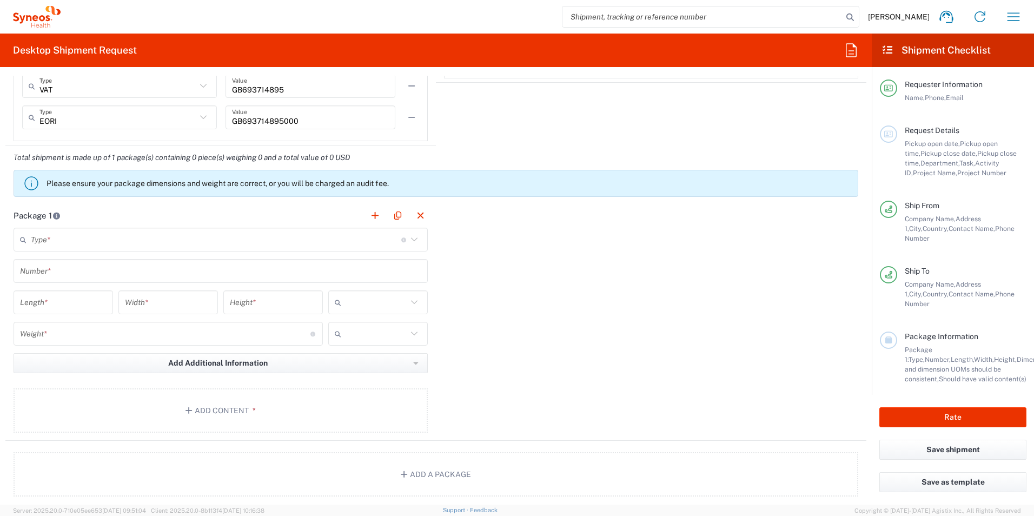
scroll to position [876, 0]
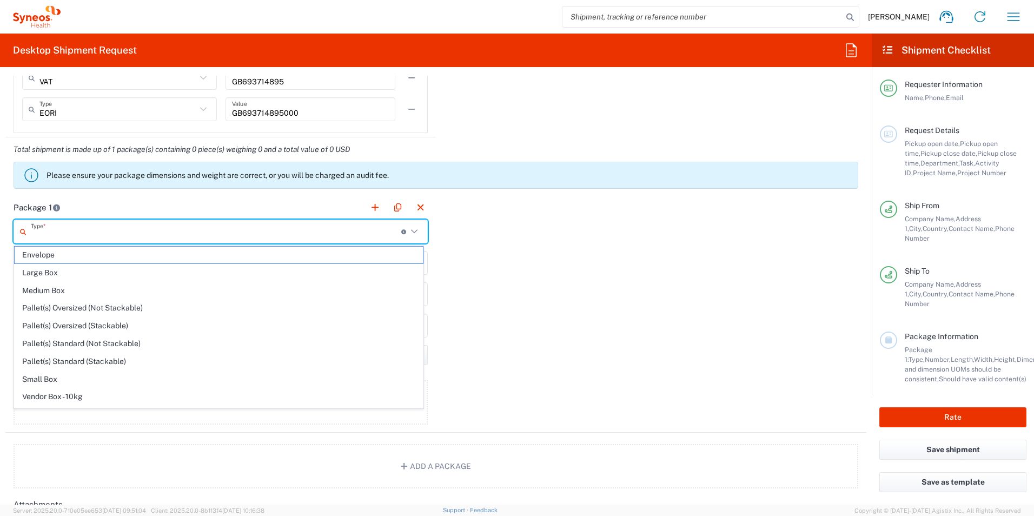
click at [355, 231] on input "text" at bounding box center [216, 231] width 370 height 19
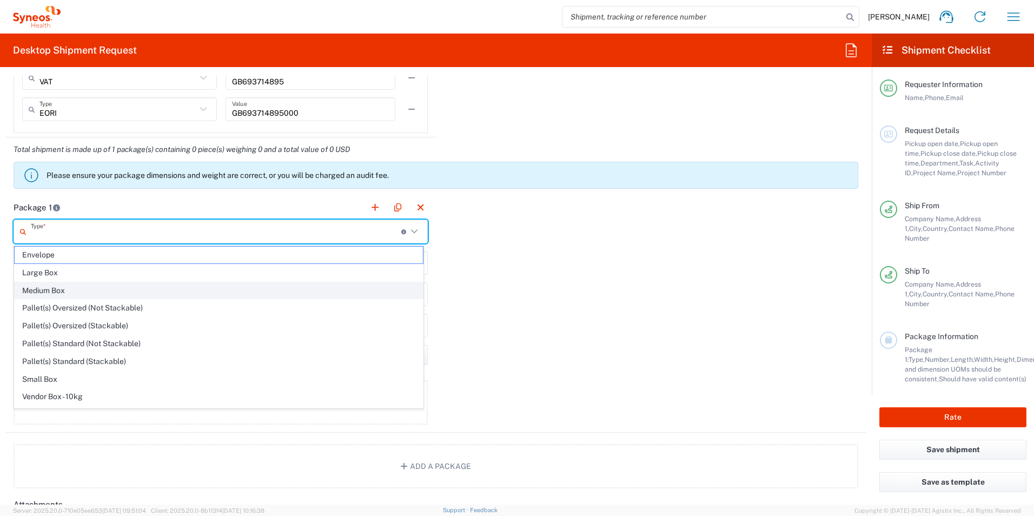
click at [199, 284] on span "Medium Box" at bounding box center [219, 290] width 408 height 17
type input "Medium Box"
type input "13"
type input "11.5"
type input "2.5"
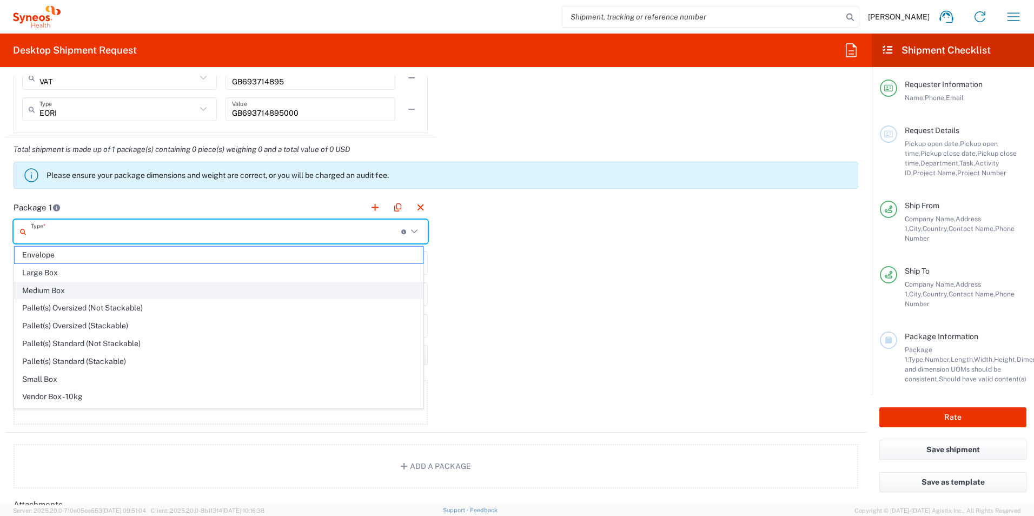
type input "in"
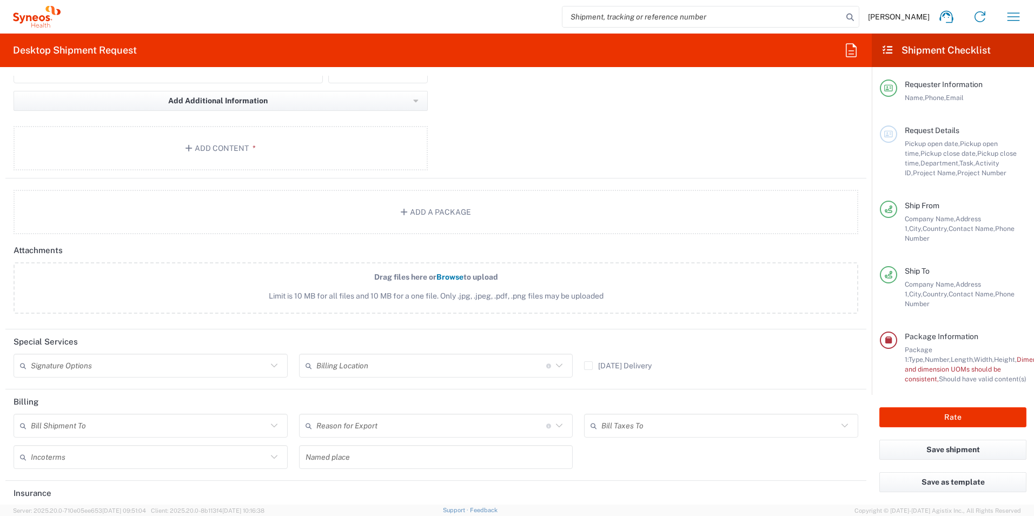
scroll to position [1176, 0]
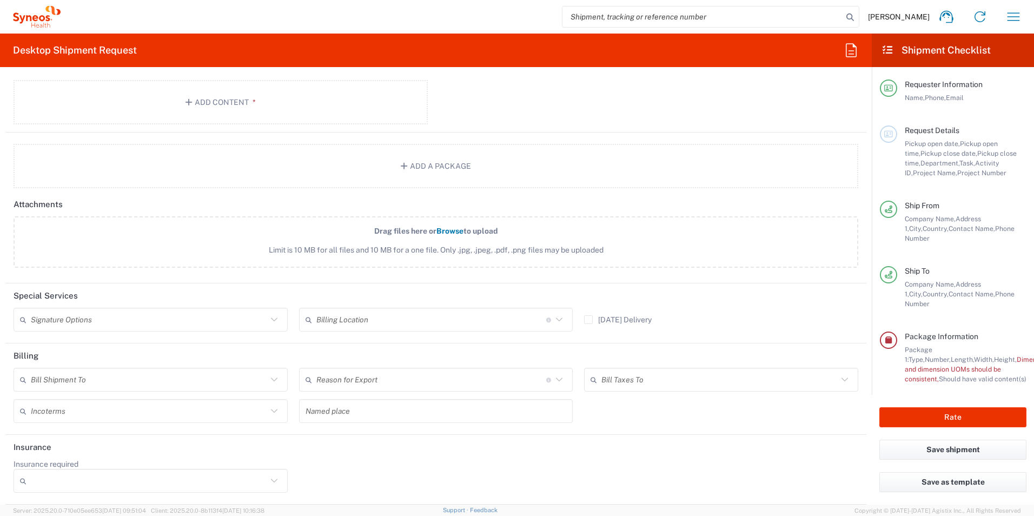
click at [335, 319] on input "text" at bounding box center [431, 319] width 230 height 19
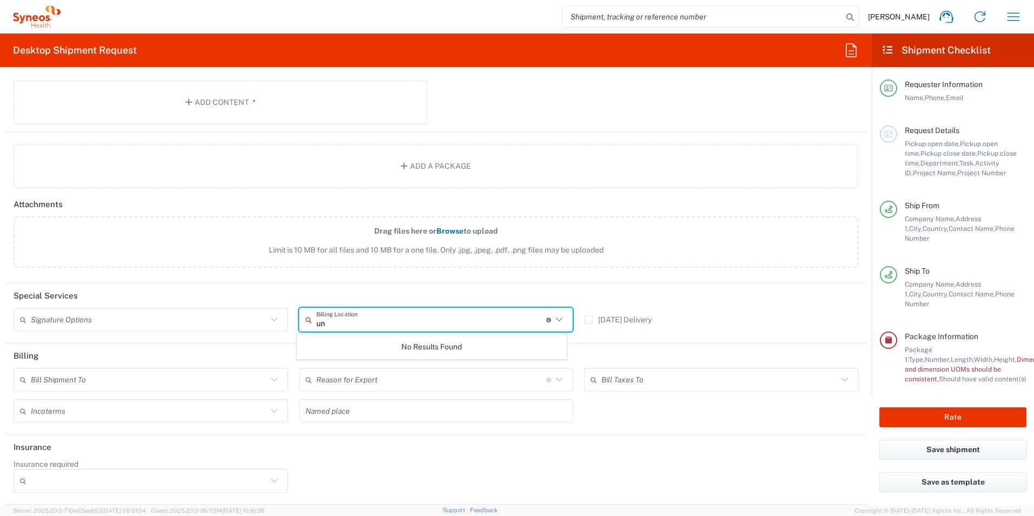
type input "u"
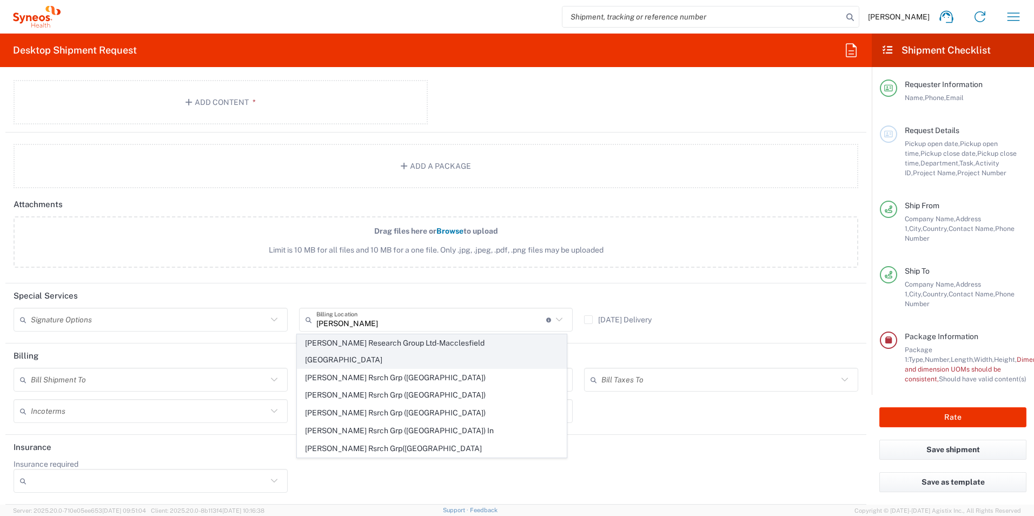
click at [353, 348] on span "[PERSON_NAME] Research Group Ltd-Macclesfield [GEOGRAPHIC_DATA]" at bounding box center [431, 352] width 269 height 34
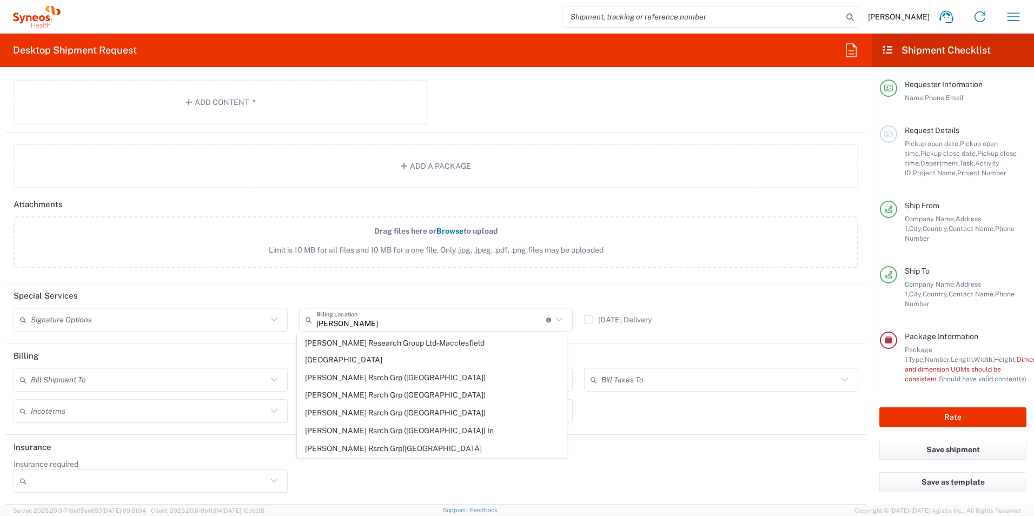
type input "[PERSON_NAME] Research Group Ltd-Macclesfield [GEOGRAPHIC_DATA]"
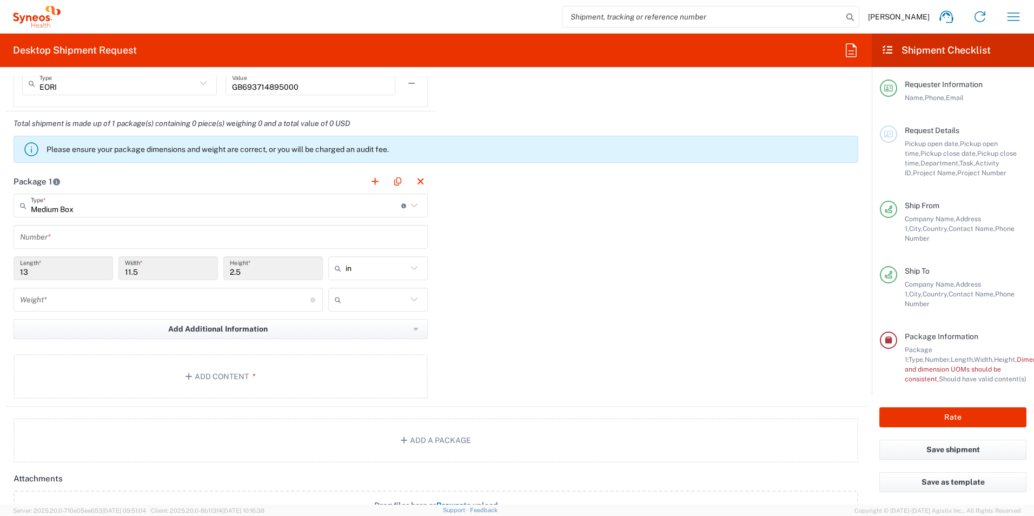
scroll to position [852, 0]
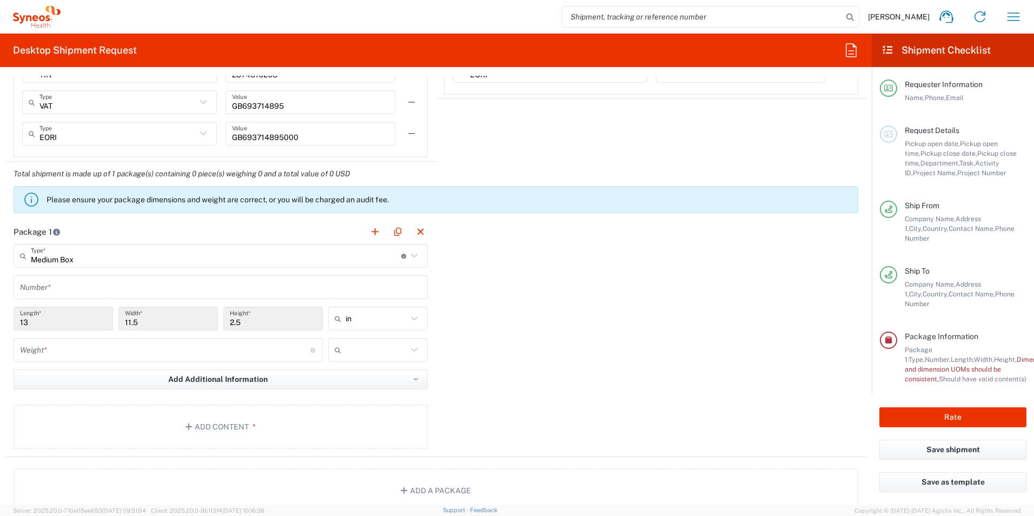
click at [408, 254] on icon at bounding box center [414, 256] width 14 height 14
type input "Medium Box"
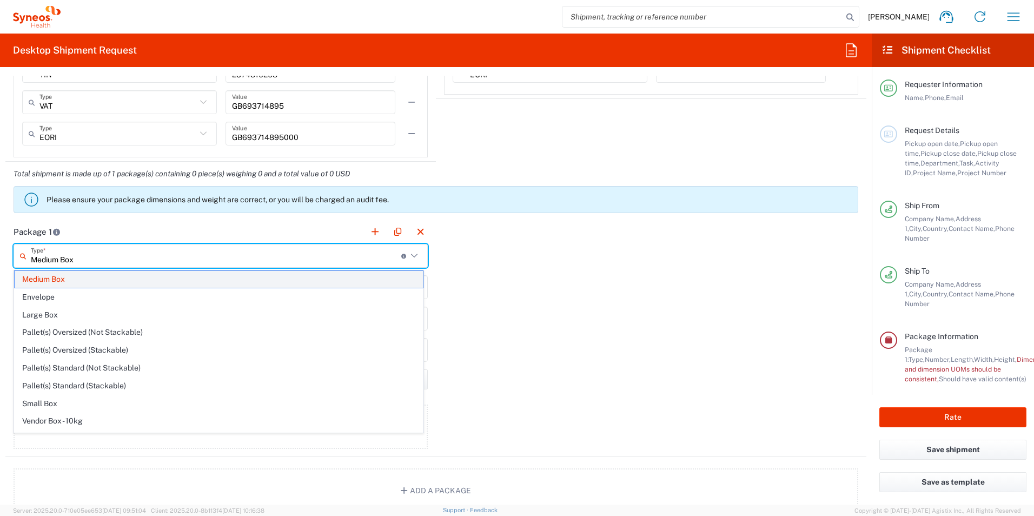
click at [386, 275] on span "Medium Box" at bounding box center [219, 279] width 408 height 17
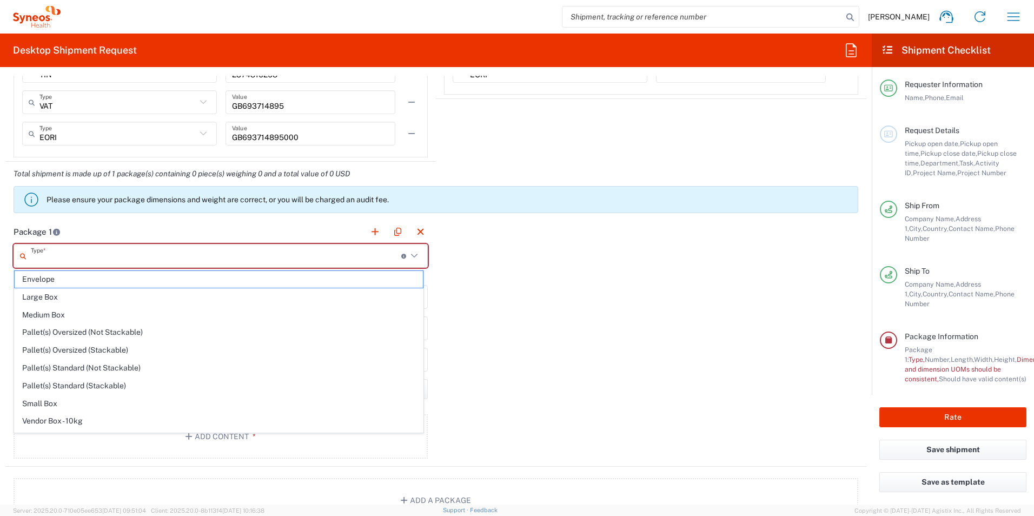
click at [303, 259] on input "text" at bounding box center [216, 256] width 370 height 19
click at [170, 312] on span "Medium Box" at bounding box center [219, 315] width 408 height 17
type input "Medium Box"
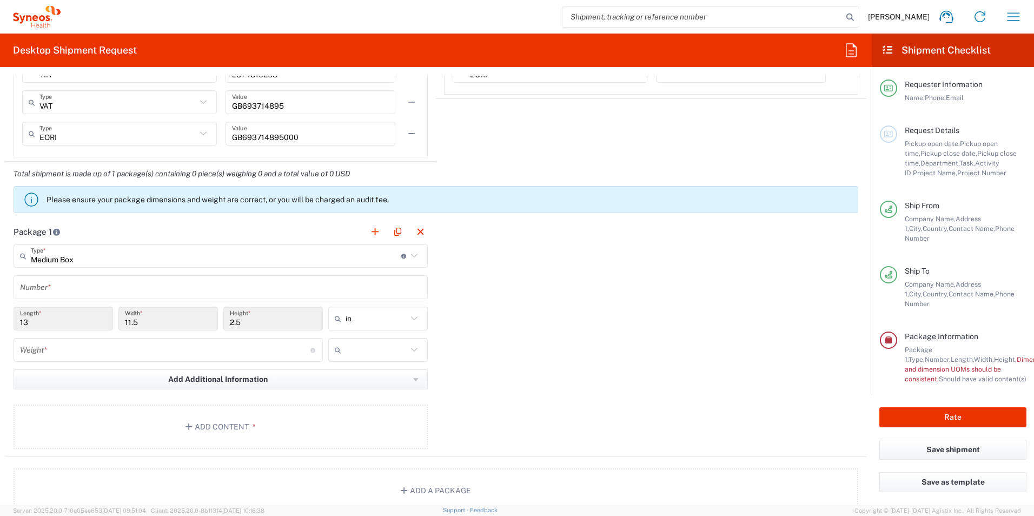
click at [317, 287] on input "text" at bounding box center [220, 287] width 401 height 19
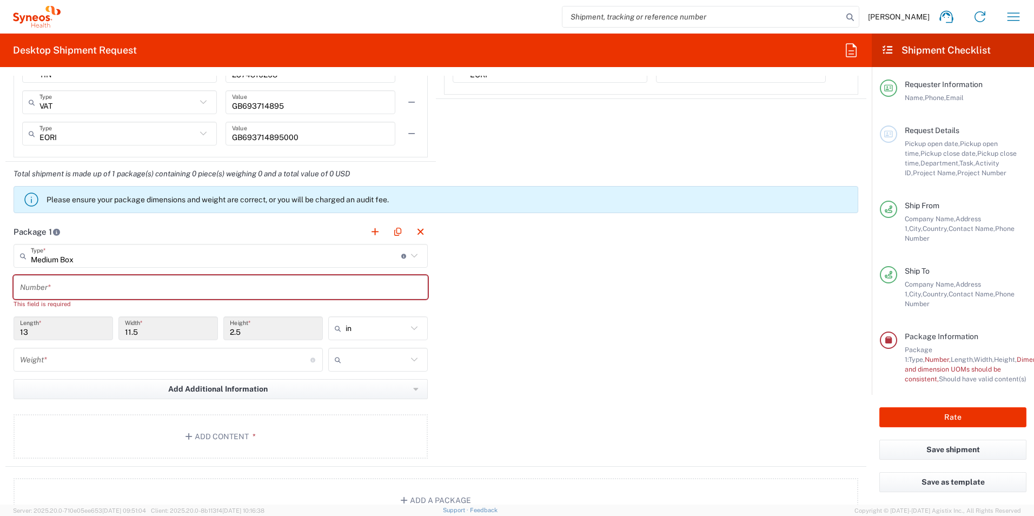
click at [573, 262] on div "Package 1 Medium Box Type * Material used to package goods Envelope Large Box M…" at bounding box center [435, 343] width 861 height 247
click at [403, 282] on input "text" at bounding box center [220, 287] width 401 height 19
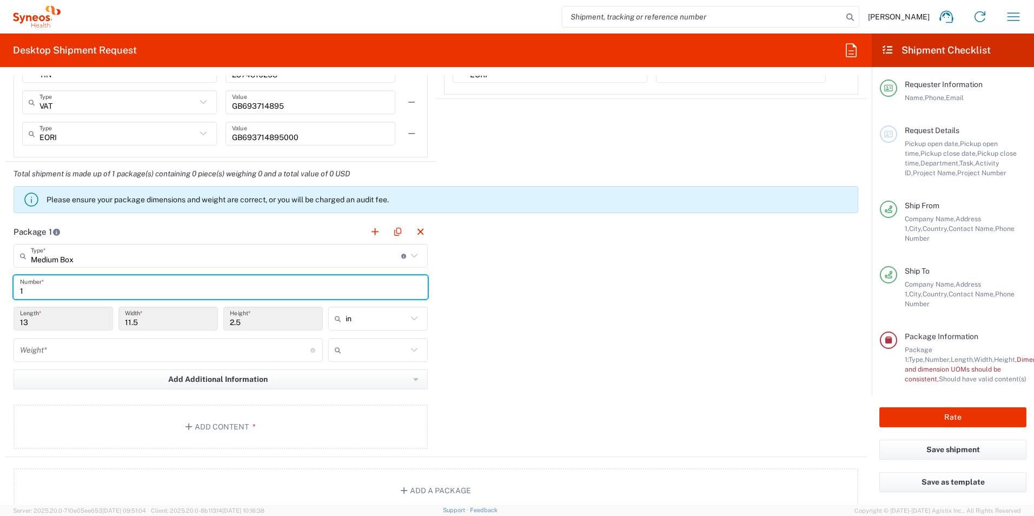
type input "1"
click at [469, 307] on div "Package 1 Medium Box Type * Material used to package goods Envelope Large Box M…" at bounding box center [435, 338] width 861 height 237
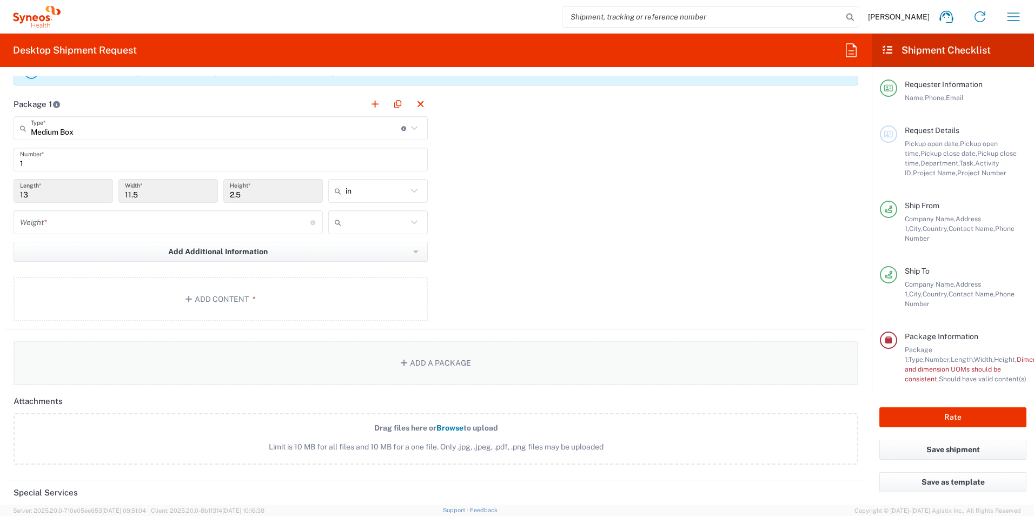
scroll to position [960, 0]
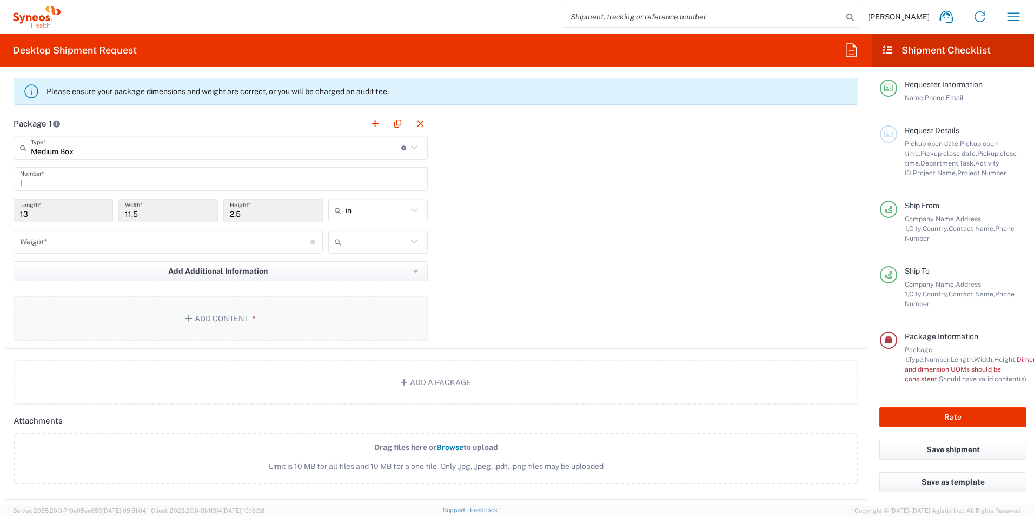
click at [313, 322] on button "Add Content *" at bounding box center [221, 318] width 414 height 44
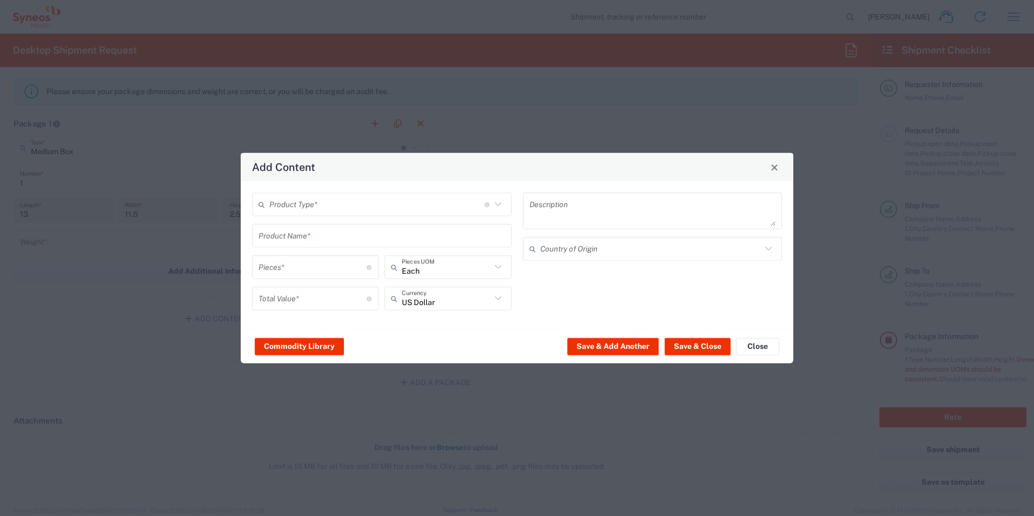
click at [317, 212] on input "text" at bounding box center [376, 204] width 215 height 19
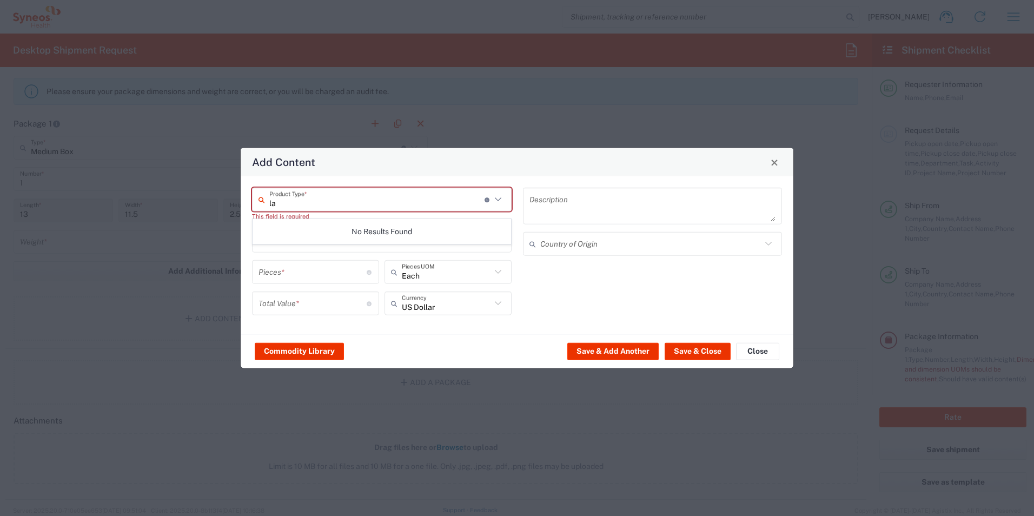
type input "l"
click at [307, 243] on span "General Commodity" at bounding box center [381, 245] width 257 height 17
type input "General Commodity"
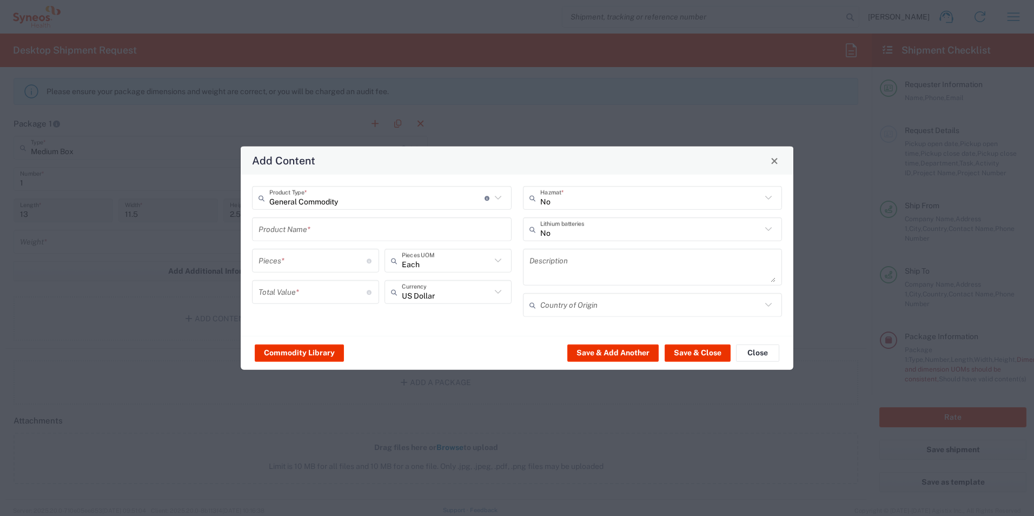
click at [422, 227] on input "text" at bounding box center [382, 229] width 247 height 19
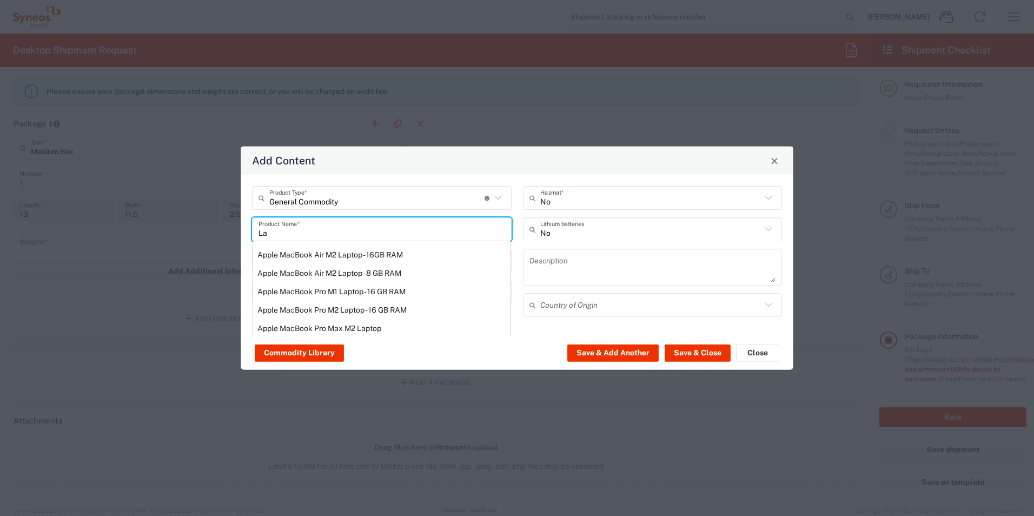
type input "L"
click at [401, 311] on div "ThinkPad T14 Gen 1 Laptop -16 GB RAM" at bounding box center [381, 310] width 257 height 18
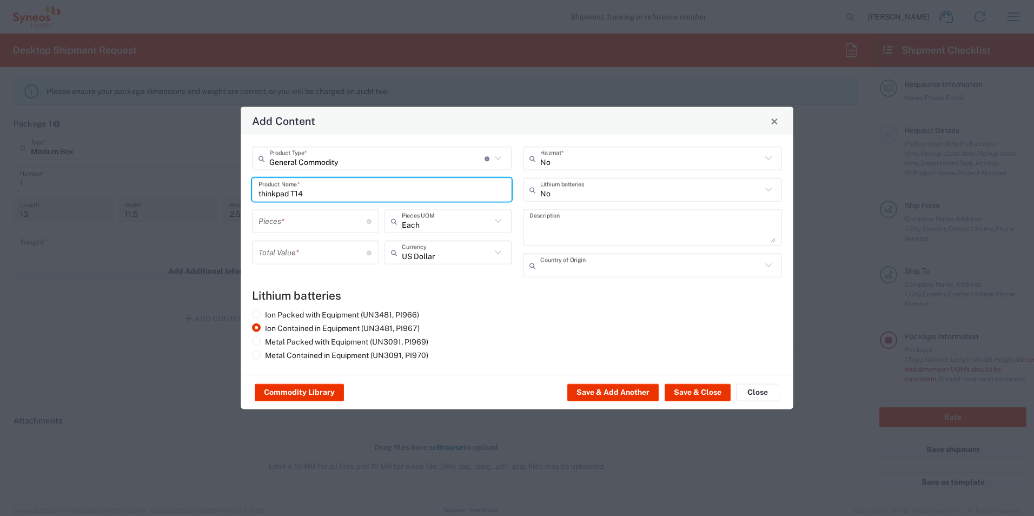
type input "ThinkPad T14 Gen 1 Laptop -16 GB RAM"
type textarea "Intel Core i5-10210U- 14"- 512 GB SSD"
type input "[GEOGRAPHIC_DATA]"
type input "Yes"
click at [354, 221] on input "number" at bounding box center [313, 220] width 108 height 19
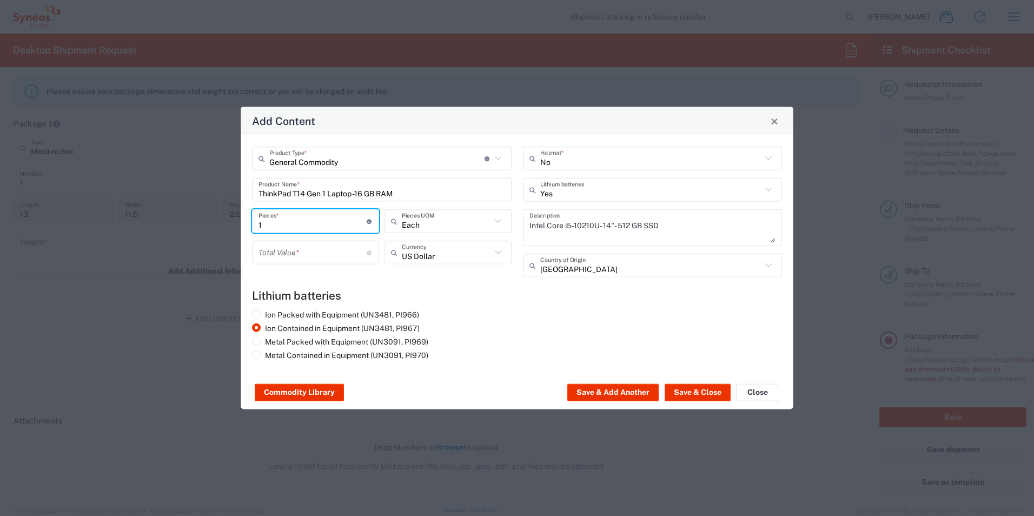
type input "1"
drag, startPoint x: 478, startPoint y: 299, endPoint x: 370, endPoint y: 260, distance: 114.3
click at [478, 299] on h4 "Lithium batteries" at bounding box center [517, 296] width 530 height 14
click at [346, 255] on input "number" at bounding box center [313, 252] width 108 height 19
type input "200"
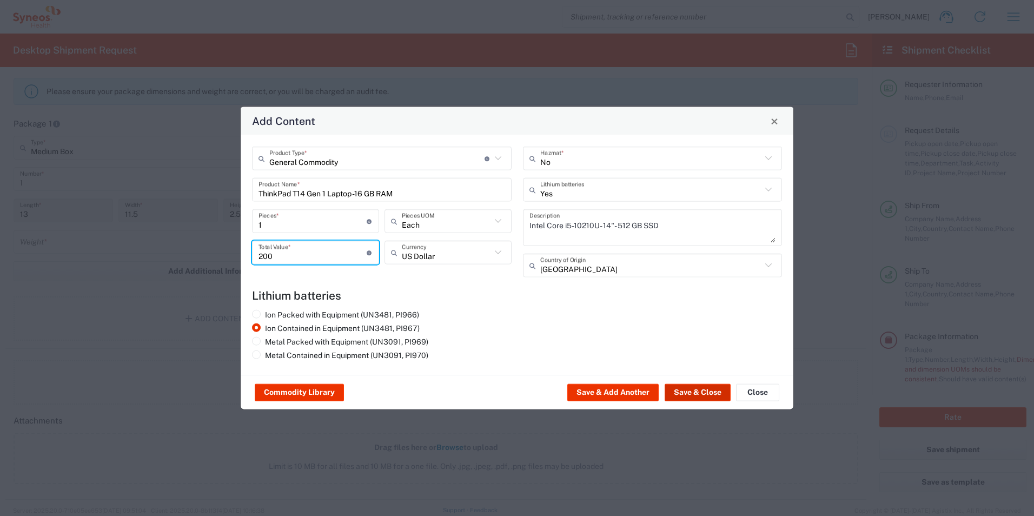
click at [680, 393] on button "Save & Close" at bounding box center [698, 392] width 66 height 17
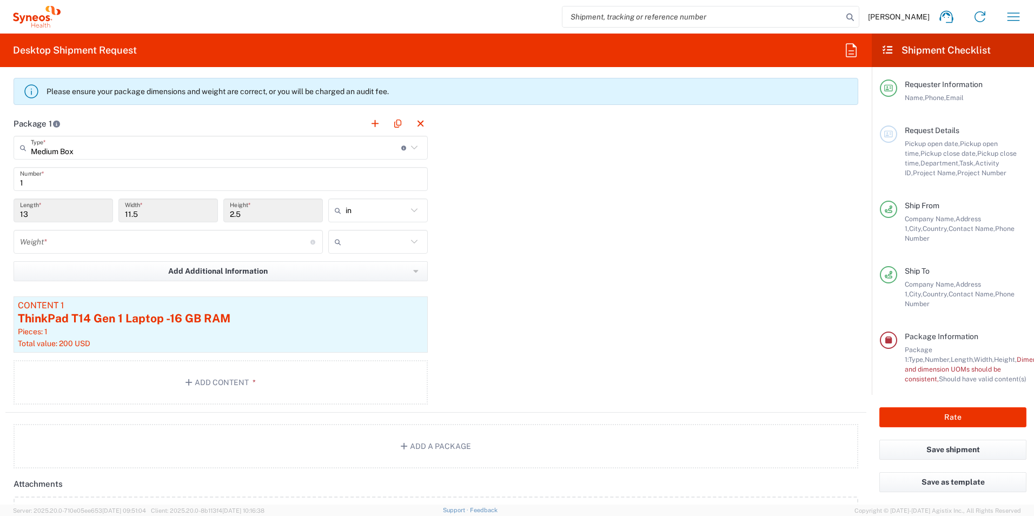
scroll to position [906, 0]
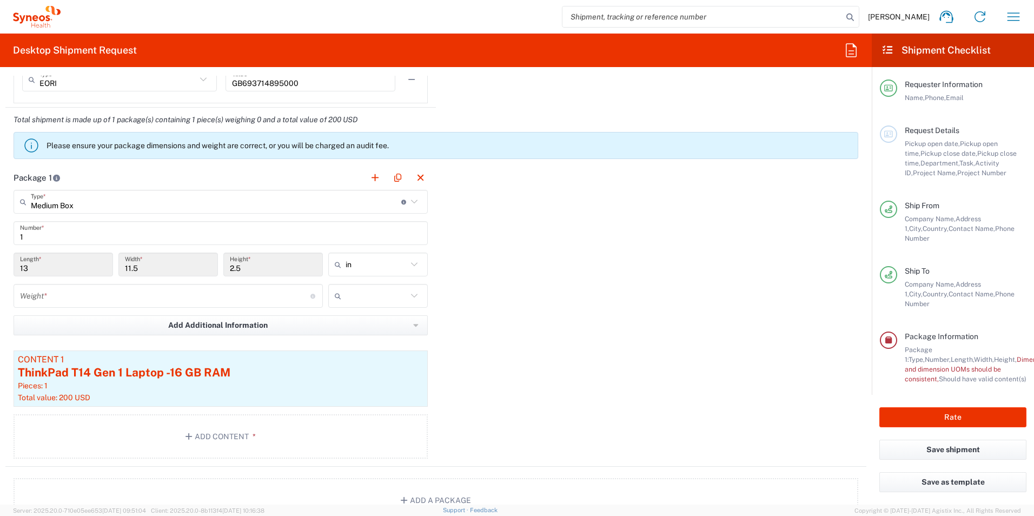
drag, startPoint x: 267, startPoint y: 300, endPoint x: 314, endPoint y: 284, distance: 49.8
click at [267, 300] on input "number" at bounding box center [165, 296] width 290 height 19
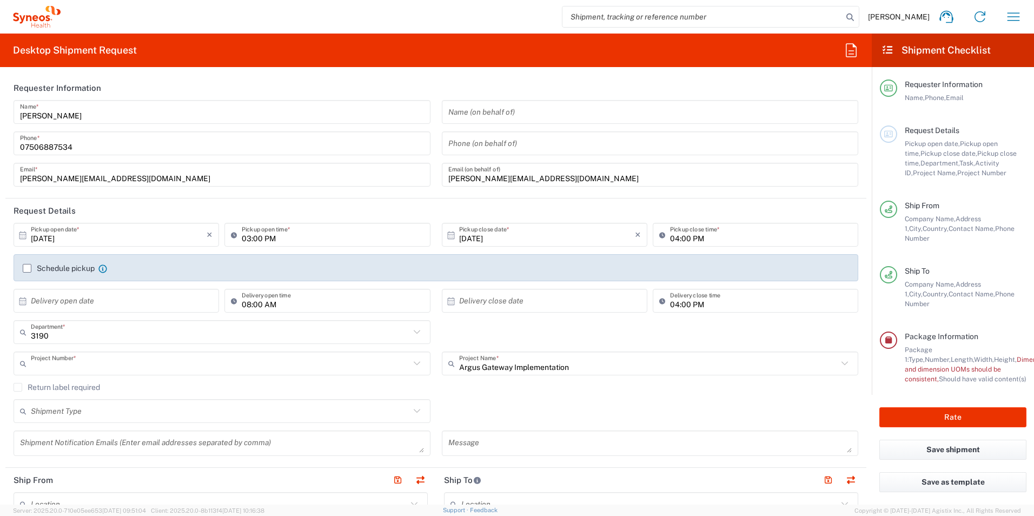
scroll to position [0, 0]
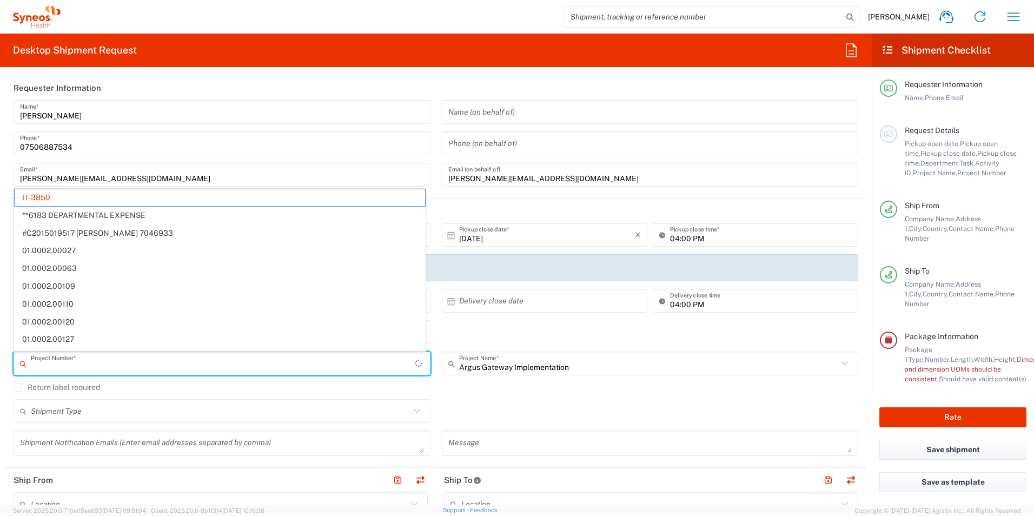
click at [120, 362] on input "text" at bounding box center [223, 363] width 384 height 19
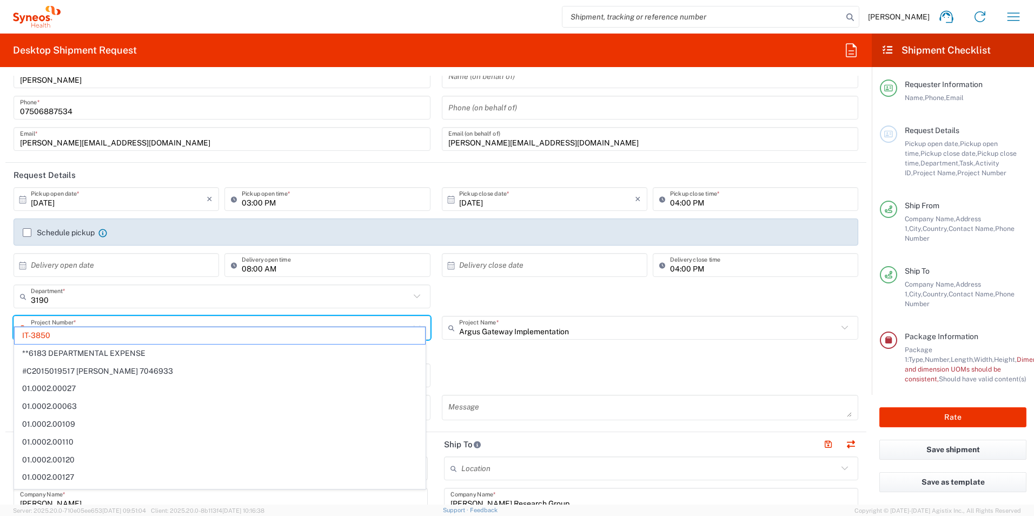
scroll to position [54, 0]
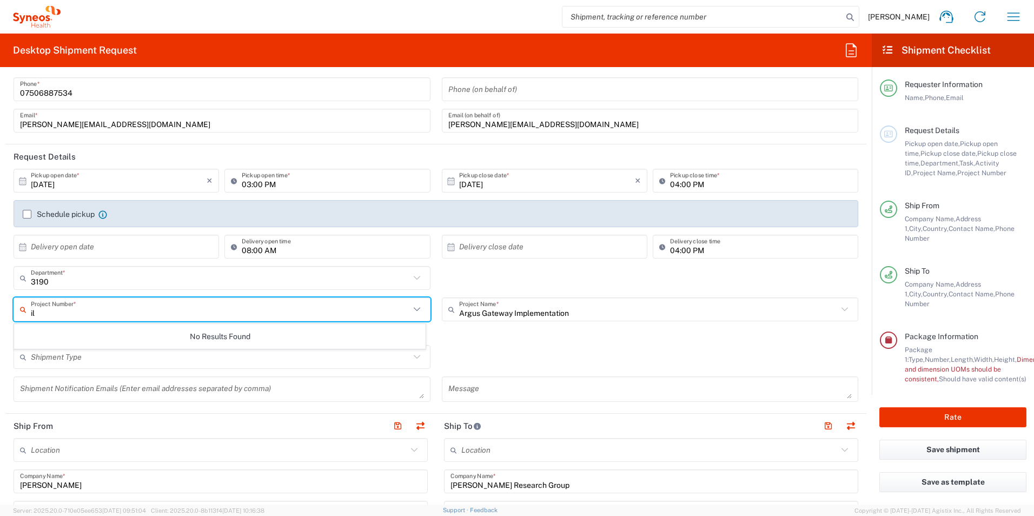
type input "i"
type input "f"
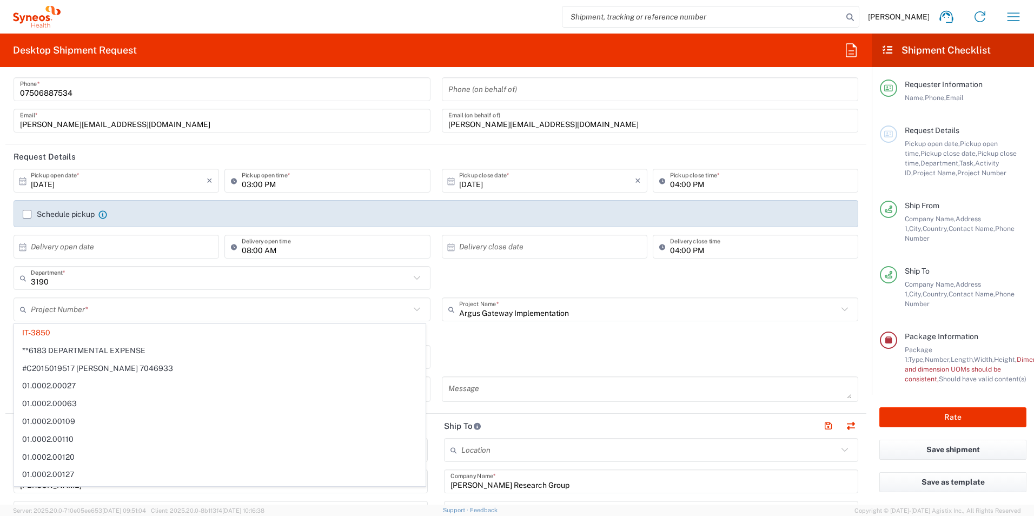
click at [507, 345] on div "Return label required" at bounding box center [436, 337] width 845 height 16
type input "IT-3850"
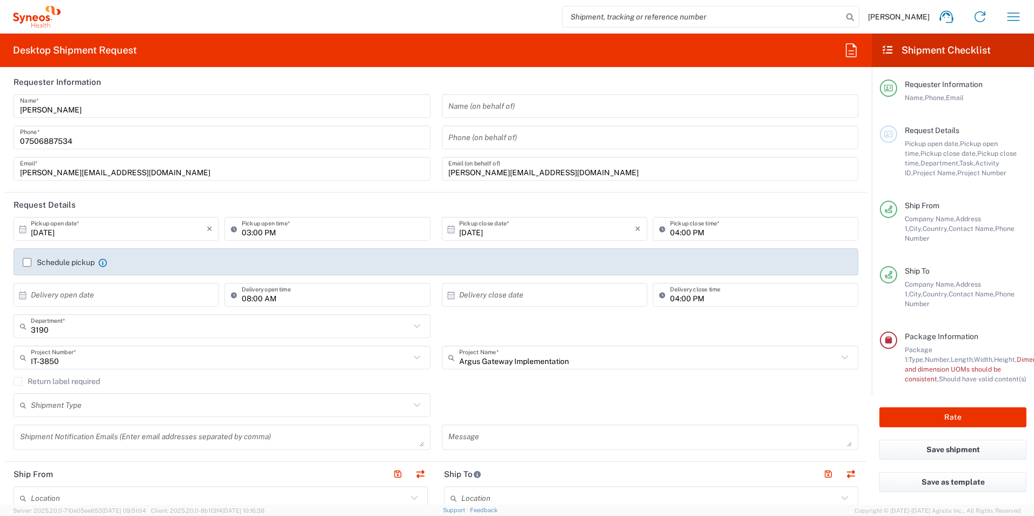
scroll to position [0, 0]
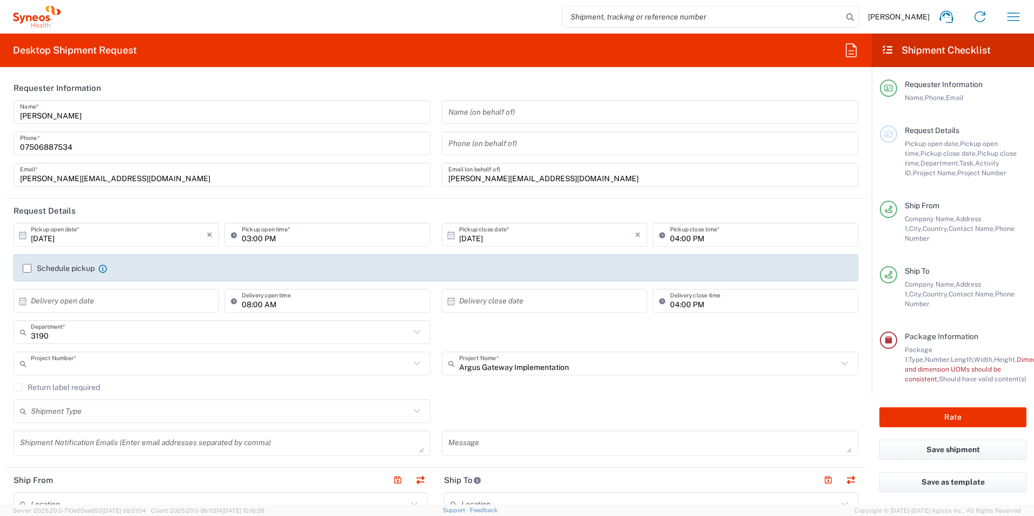
click at [104, 370] on input "text" at bounding box center [220, 363] width 379 height 19
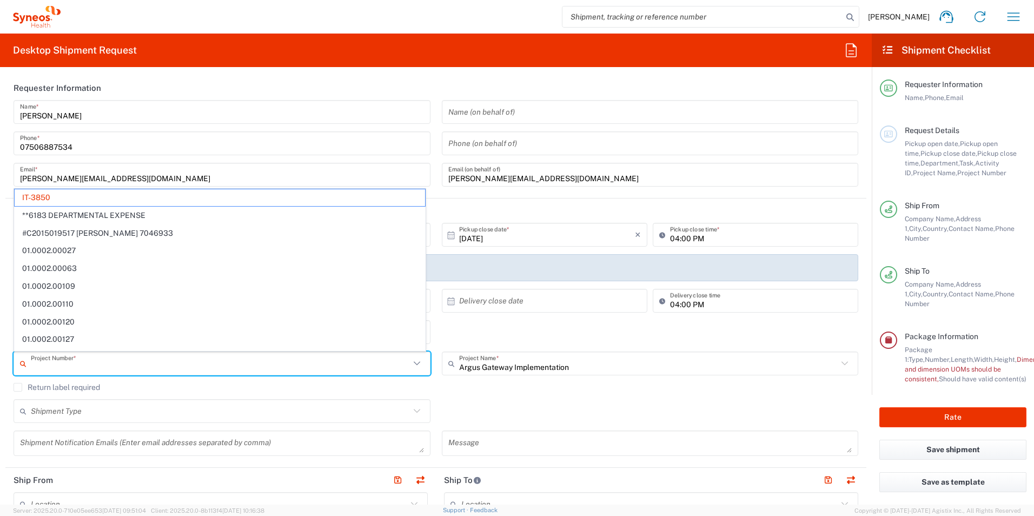
click at [472, 326] on div "3190 Department * 3190 3000 3100 3109 3110 3111 3112 3125 3130 3135 3136 3150 3…" at bounding box center [436, 335] width 856 height 31
type input "IT-3850"
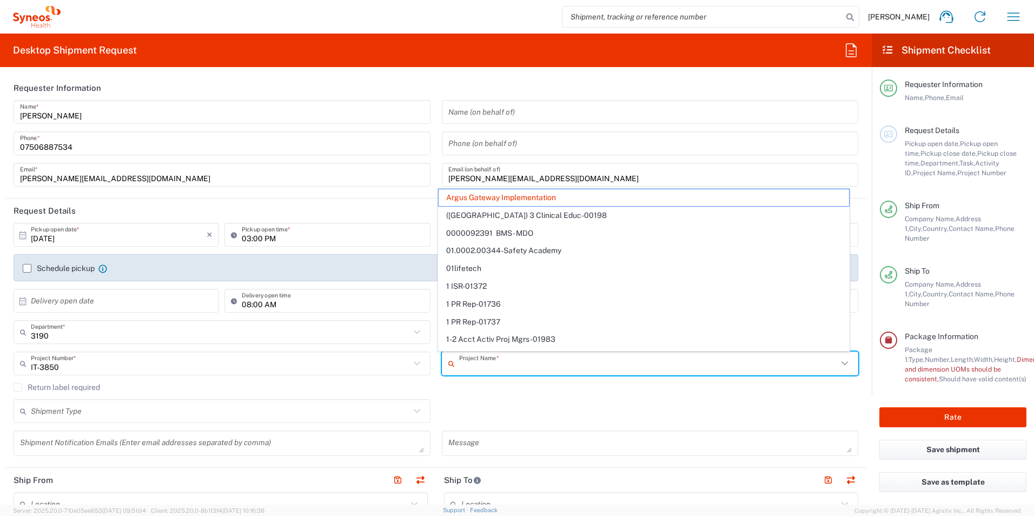
click at [548, 373] on input "text" at bounding box center [648, 363] width 379 height 19
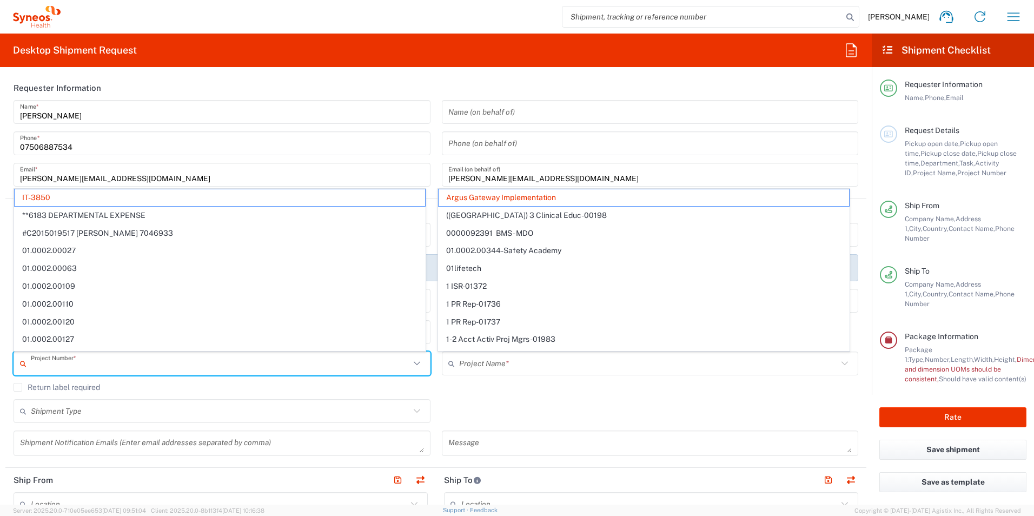
click at [227, 363] on input "text" at bounding box center [220, 363] width 379 height 19
type input "Argus Gateway Implementation"
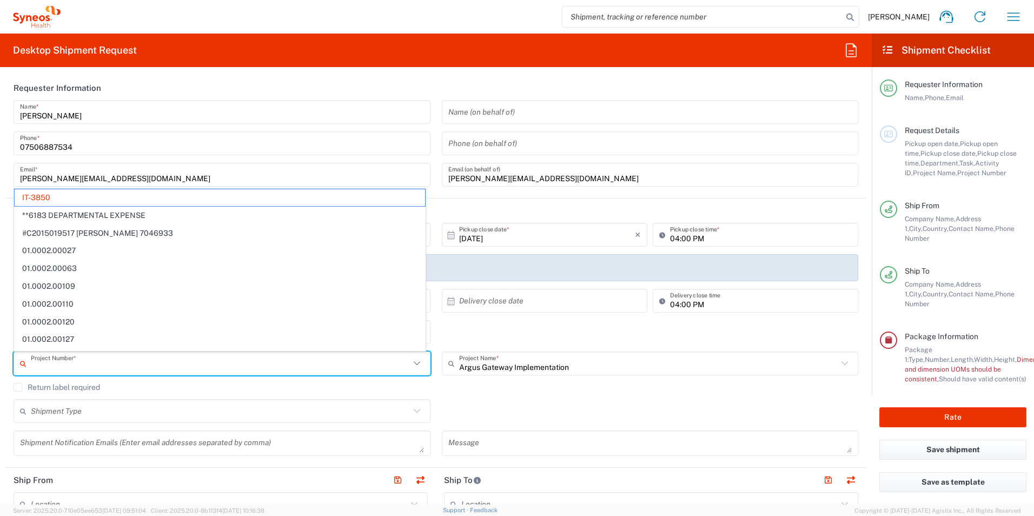
click at [486, 393] on div "Return label required" at bounding box center [436, 391] width 845 height 16
type input "IT-3850"
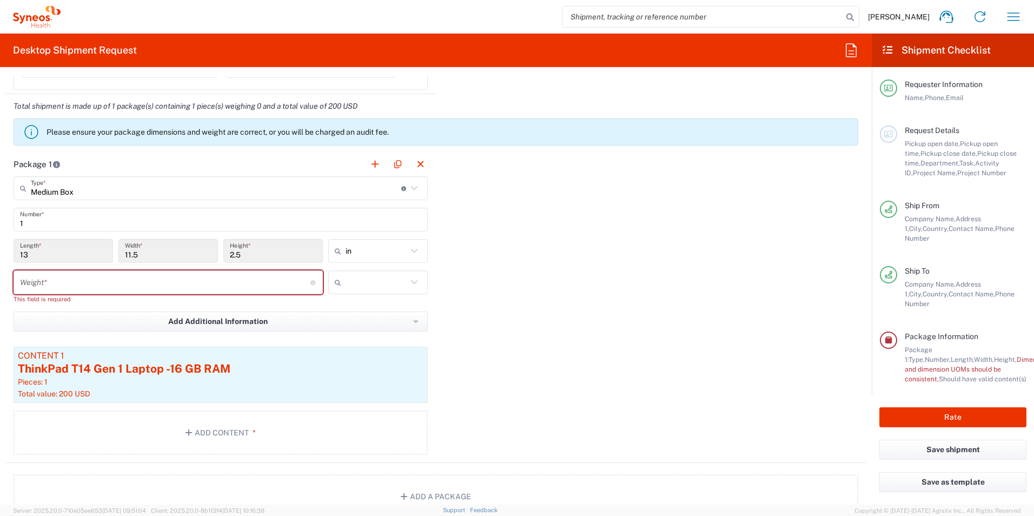
scroll to position [919, 0]
